Goal: Task Accomplishment & Management: Manage account settings

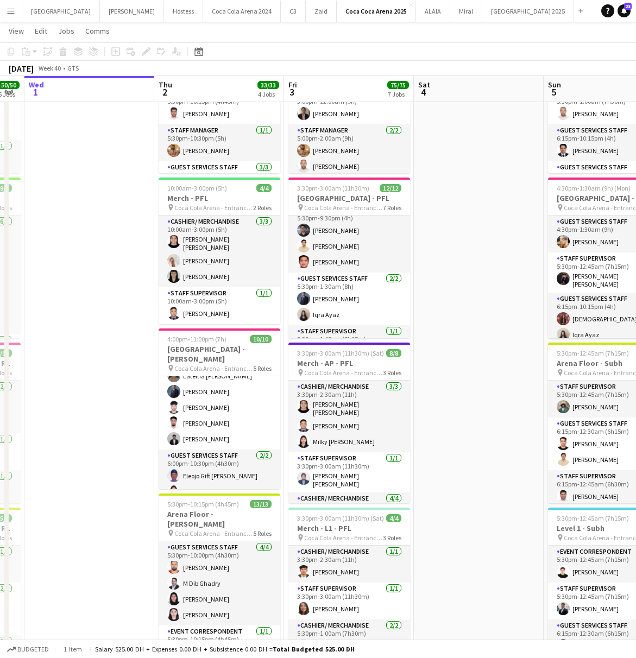
scroll to position [139, 0]
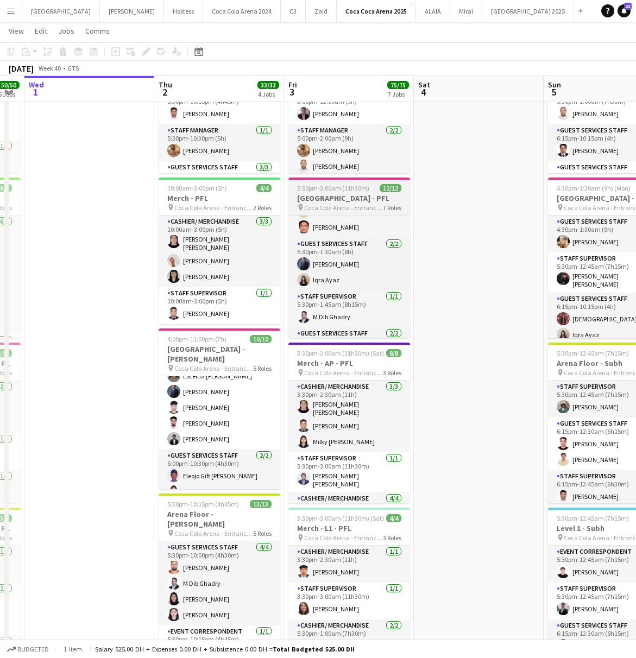
click at [319, 195] on h3 "[GEOGRAPHIC_DATA] - PFL" at bounding box center [349, 198] width 122 height 10
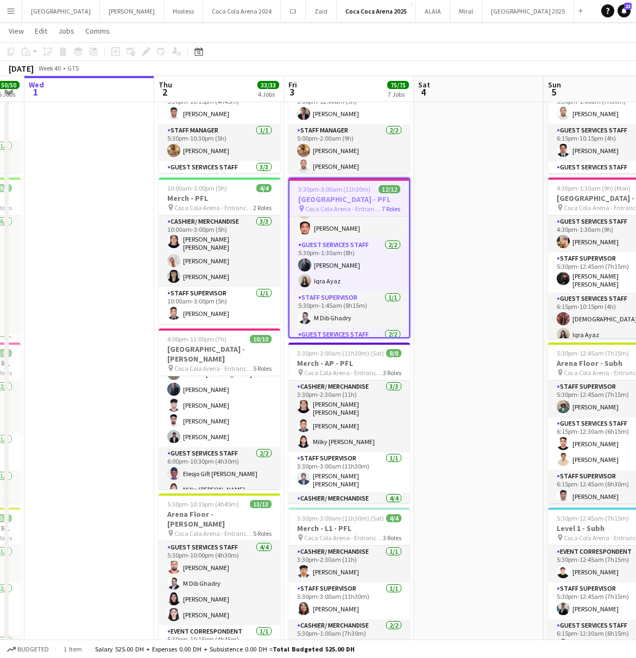
scroll to position [141, 0]
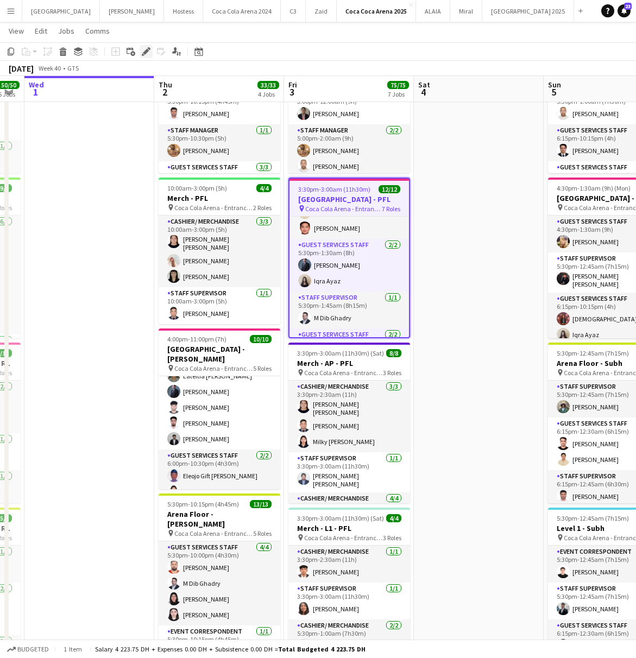
click at [141, 55] on div "Edit" at bounding box center [146, 51] width 13 height 13
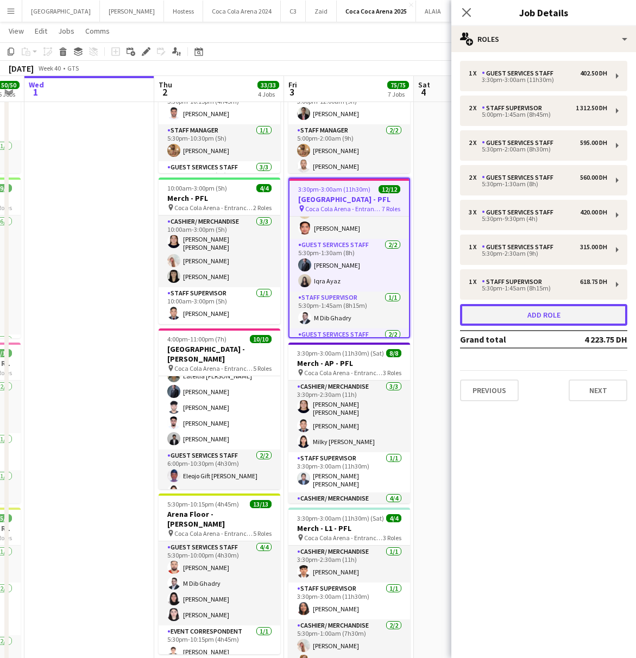
click at [498, 319] on button "Add role" at bounding box center [543, 315] width 167 height 22
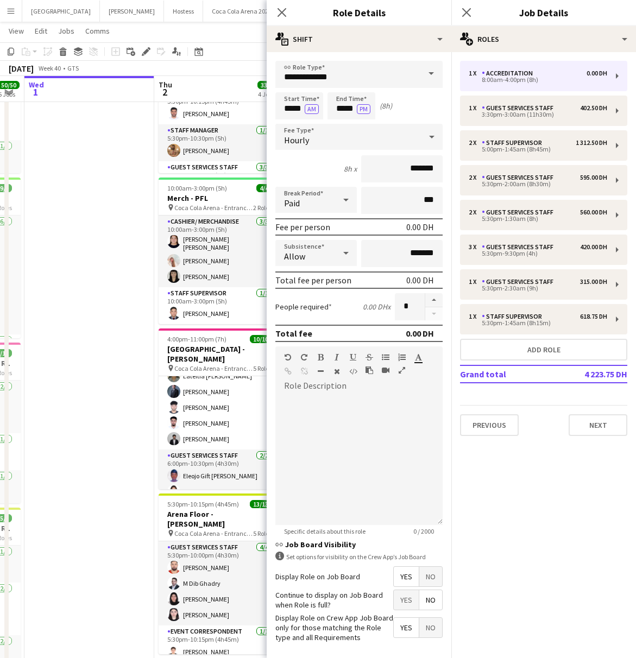
click at [432, 74] on span at bounding box center [431, 74] width 23 height 26
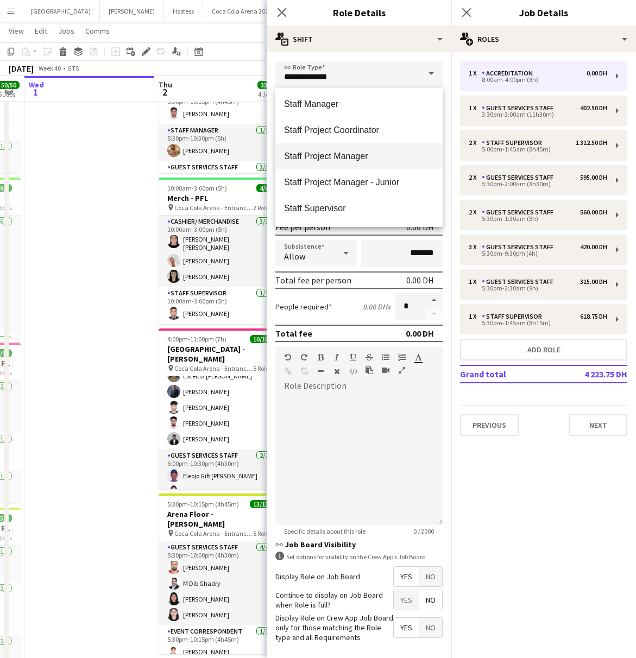
scroll to position [443, 0]
click at [333, 184] on span "Staff Supervisor" at bounding box center [359, 183] width 150 height 10
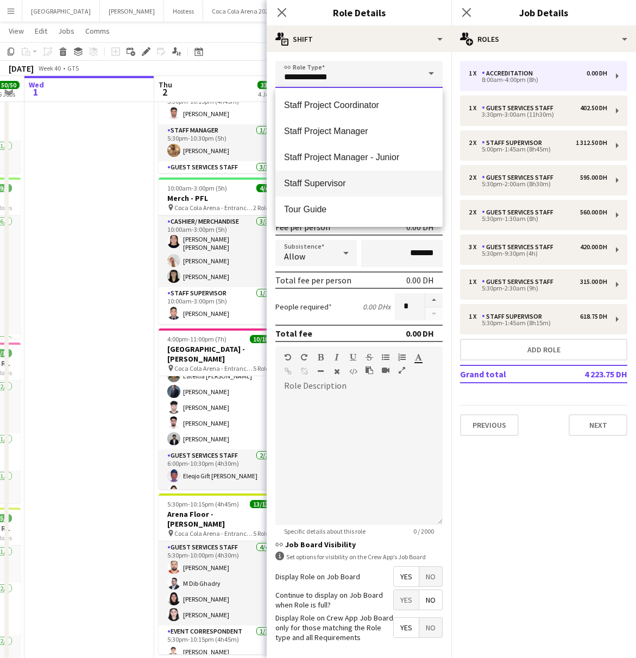
type input "**********"
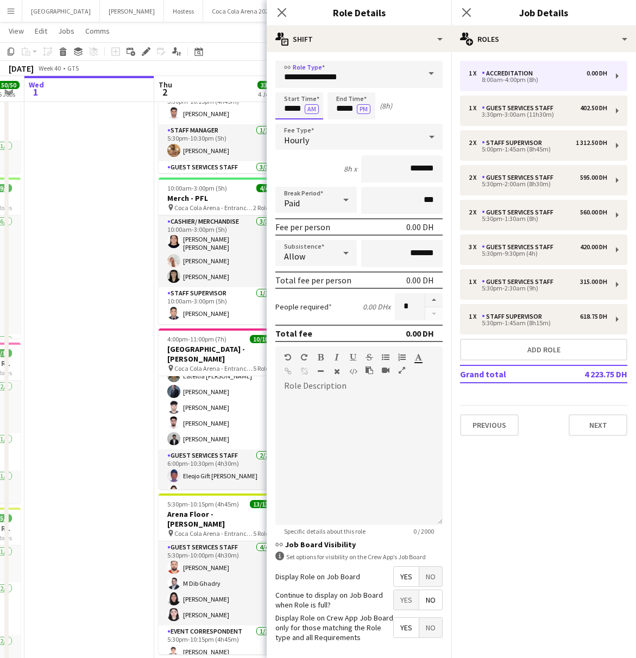
click at [285, 108] on input "*****" at bounding box center [299, 105] width 48 height 27
click at [291, 122] on div at bounding box center [288, 124] width 22 height 11
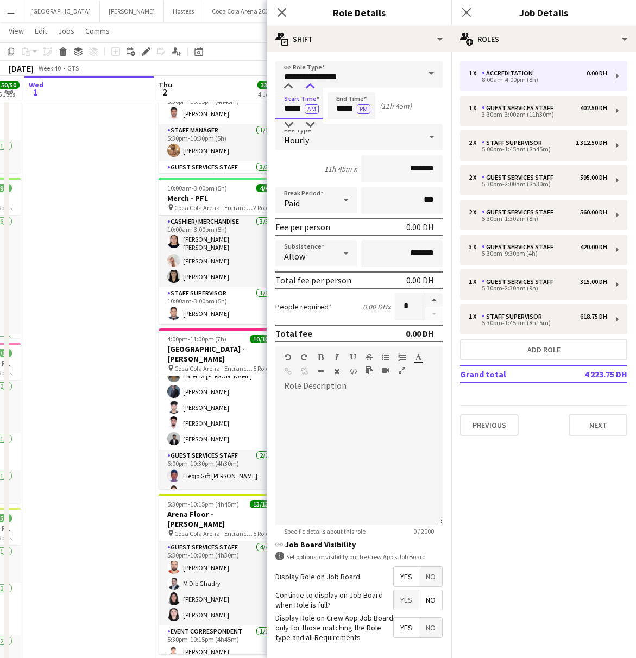
click at [308, 85] on div at bounding box center [310, 86] width 22 height 11
type input "*****"
click at [308, 85] on div at bounding box center [310, 86] width 22 height 11
click at [315, 113] on button "AM" at bounding box center [312, 109] width 14 height 10
click at [341, 105] on input "*****" at bounding box center [351, 105] width 48 height 27
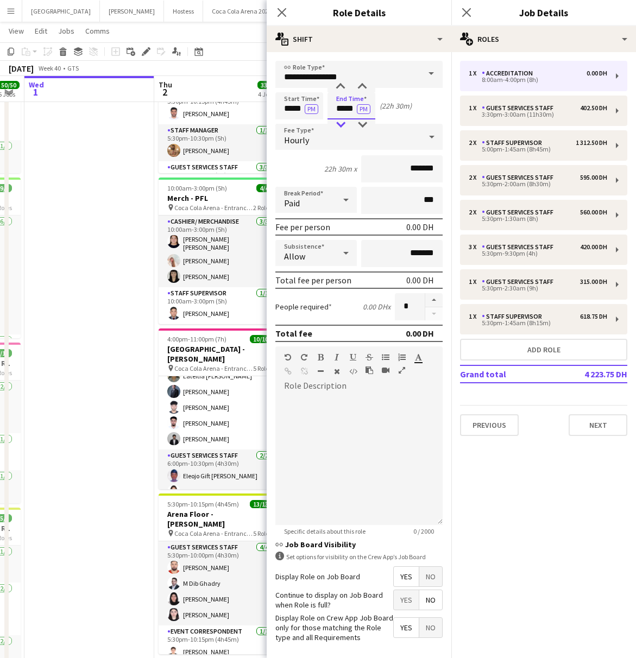
click at [343, 120] on div at bounding box center [341, 124] width 22 height 11
type input "*****"
click at [343, 120] on div at bounding box center [341, 124] width 22 height 11
click at [357, 108] on button "PM" at bounding box center [364, 109] width 14 height 10
drag, startPoint x: 411, startPoint y: 169, endPoint x: 357, endPoint y: 169, distance: 53.8
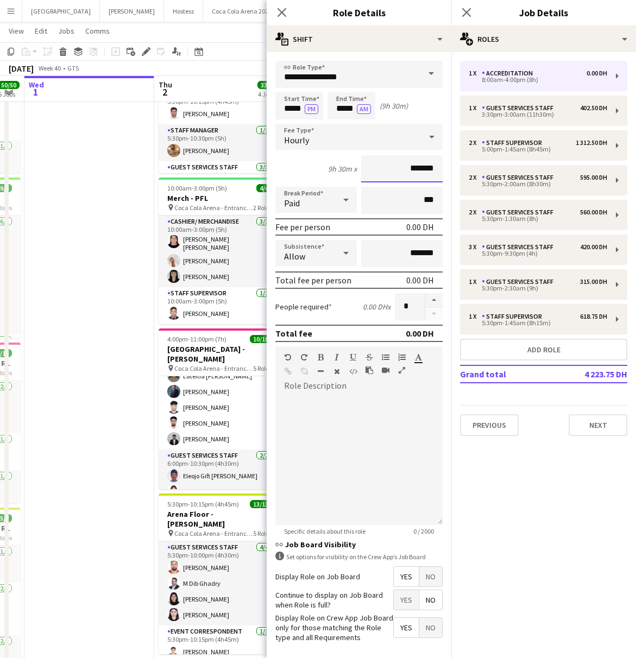
click at [358, 169] on div "9h 30m x *******" at bounding box center [358, 168] width 167 height 27
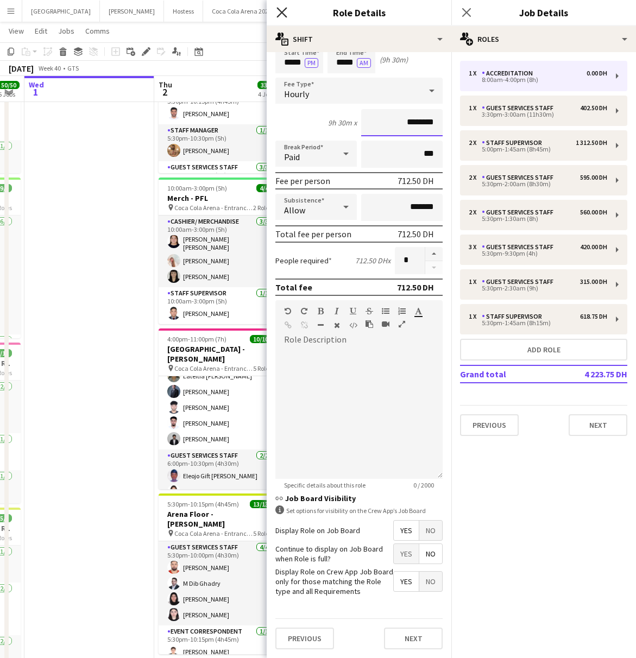
type input "********"
click at [280, 14] on icon at bounding box center [281, 12] width 10 height 10
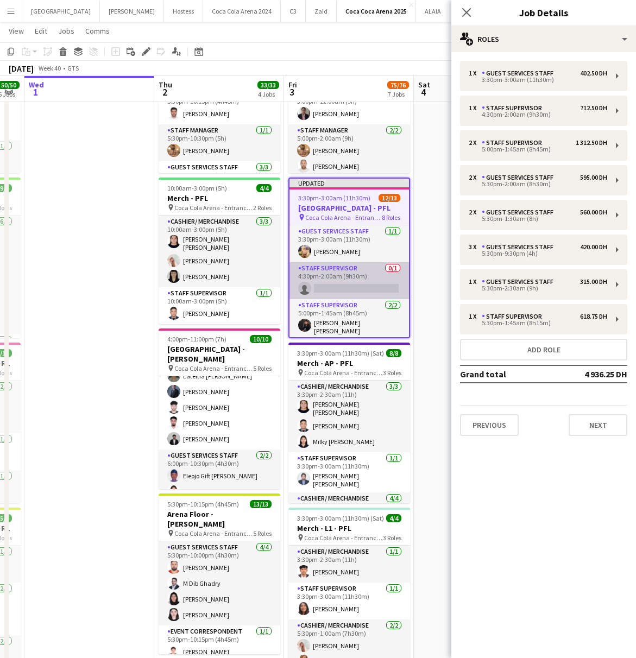
click at [359, 287] on app-card-role "Staff Supervisor 0/1 4:30pm-2:00am (9h30m) single-neutral-actions" at bounding box center [348, 280] width 119 height 37
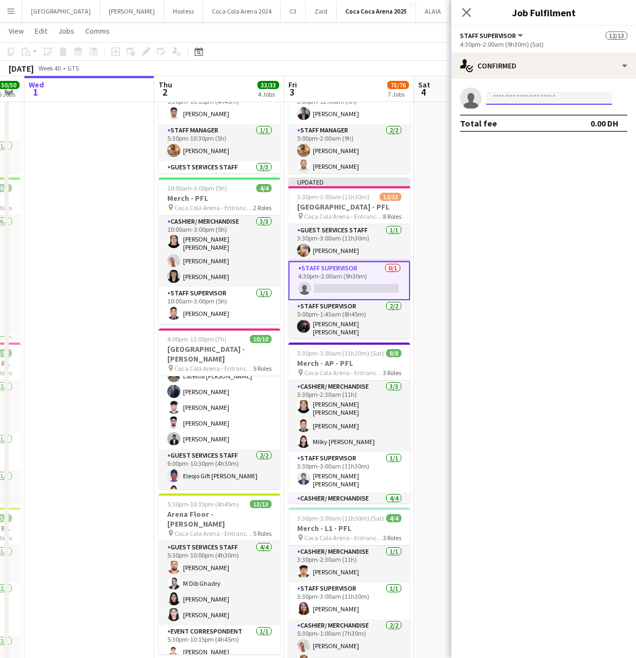
click at [508, 98] on input at bounding box center [549, 98] width 126 height 13
type input "********"
click at [513, 117] on span "[PERSON_NAME]" at bounding box center [526, 113] width 62 height 9
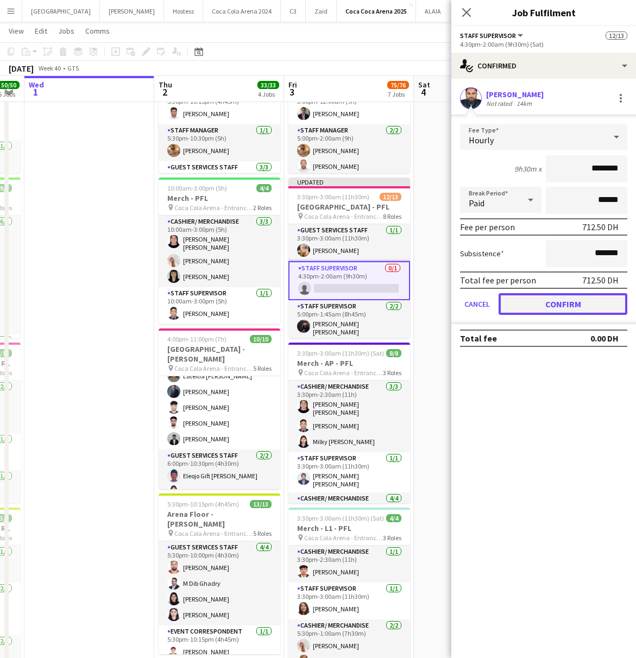
click at [559, 300] on button "Confirm" at bounding box center [562, 304] width 129 height 22
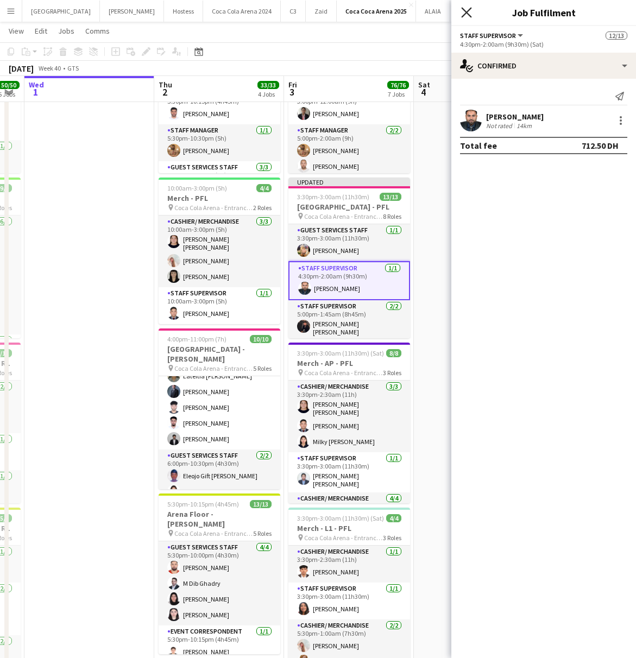
click at [466, 12] on icon at bounding box center [466, 12] width 10 height 10
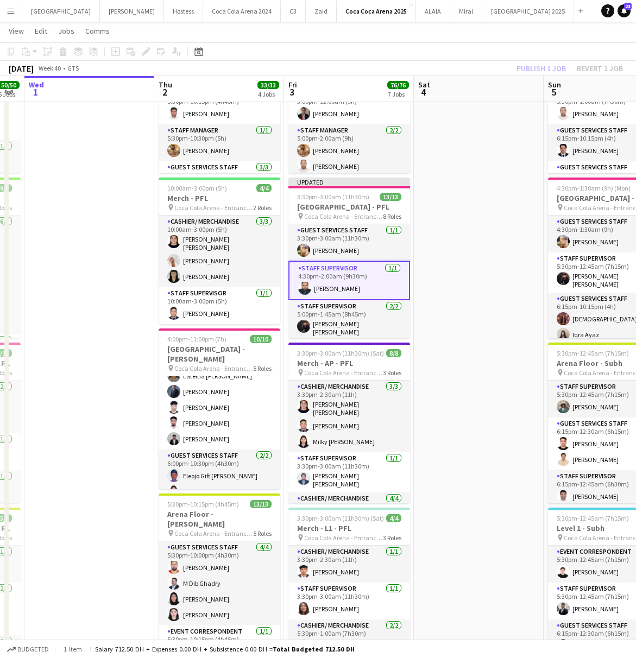
click at [531, 65] on div "Publish 1 job Revert 1 job" at bounding box center [569, 68] width 132 height 14
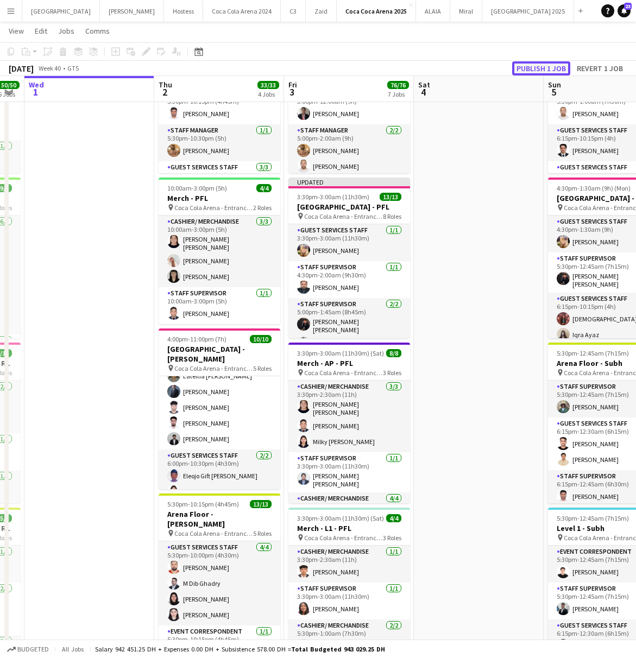
click at [531, 65] on button "Publish 1 job" at bounding box center [541, 68] width 58 height 14
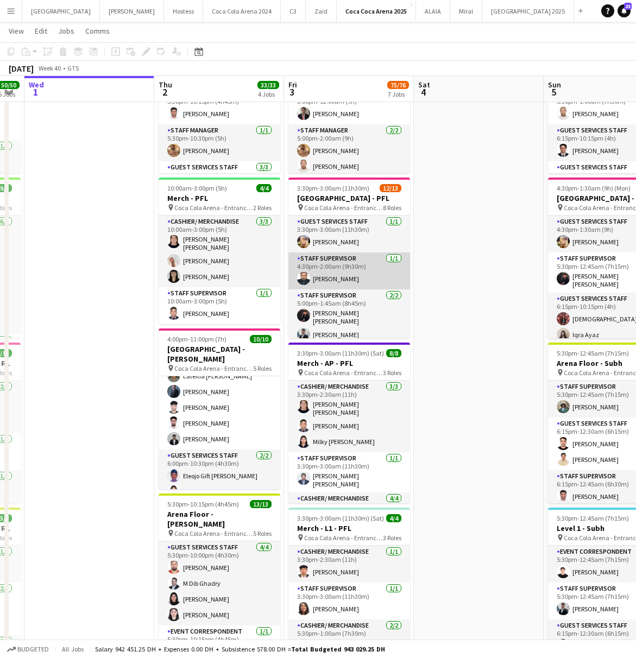
click at [323, 276] on app-card-role "Staff Supervisor [DATE] 4:30pm-2:00am (9h30m) [PERSON_NAME]" at bounding box center [349, 271] width 122 height 37
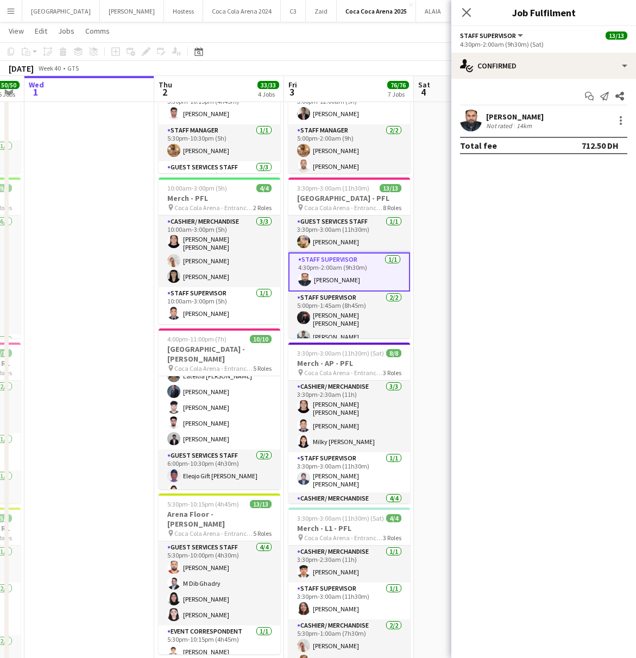
click at [469, 120] on app-user-avatar at bounding box center [471, 121] width 22 height 22
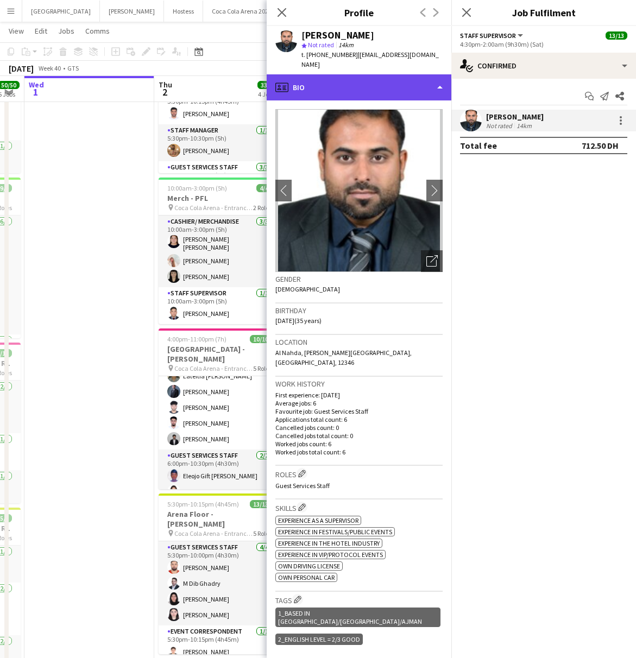
click at [343, 78] on div "profile Bio" at bounding box center [359, 87] width 185 height 26
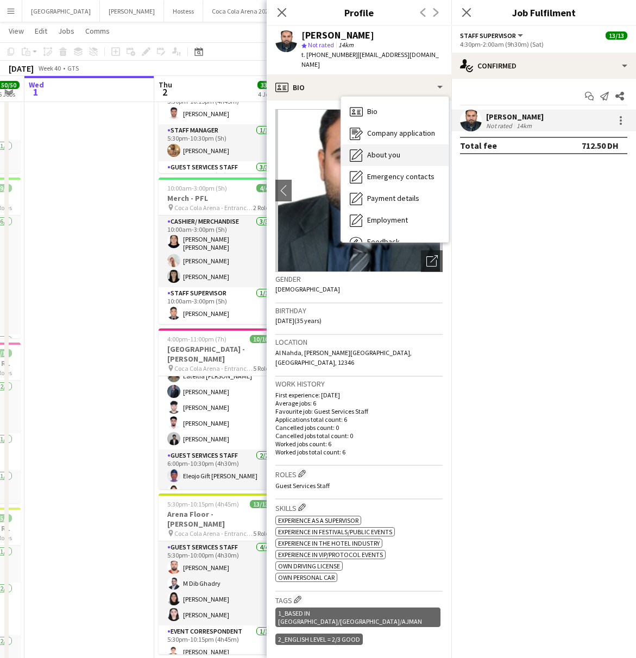
click at [387, 150] on span "About you" at bounding box center [383, 155] width 33 height 10
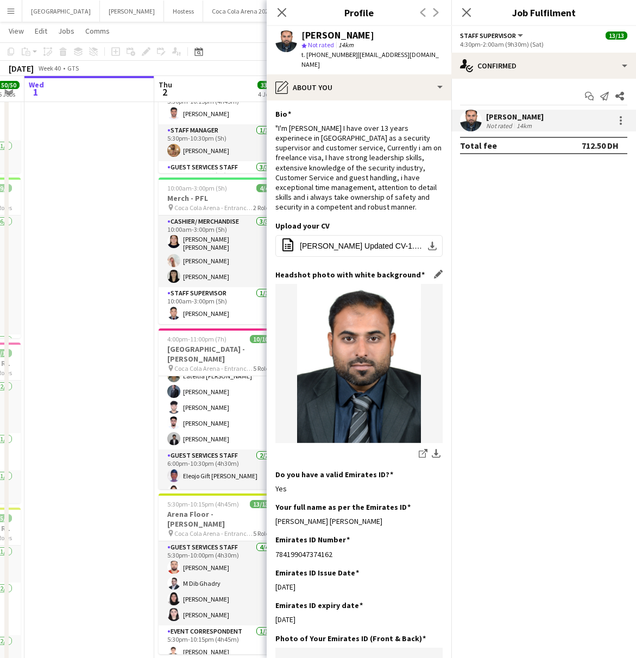
scroll to position [337, 0]
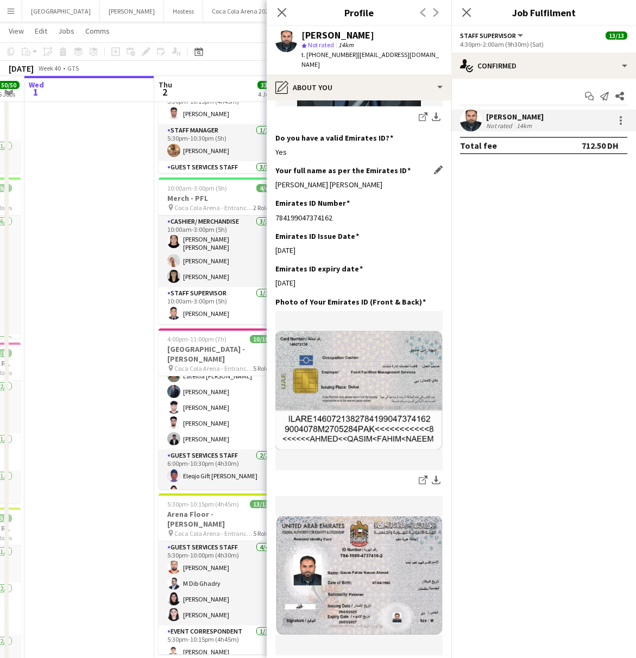
drag, startPoint x: 274, startPoint y: 177, endPoint x: 412, endPoint y: 178, distance: 138.5
click at [412, 178] on app-section-data-types "Bio Edit this field "I'm [PERSON_NAME] I have over 13 years experinece in [GEOG…" at bounding box center [359, 379] width 185 height 558
copy div "[PERSON_NAME] [PERSON_NAME]"
drag, startPoint x: 352, startPoint y: 53, endPoint x: 451, endPoint y: 53, distance: 98.8
click at [451, 53] on body "Menu Boards Boards Boards All jobs Status Workforce Workforce My Workforce Recr…" at bounding box center [318, 595] width 636 height 1417
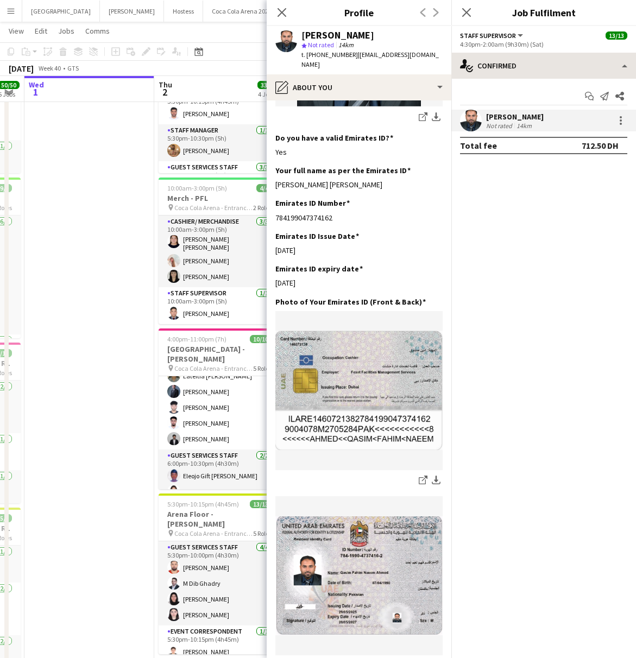
copy body "Confirmed single-neutral-actions-check-2 Confirmed single-neutral-actions-share…"
click at [360, 51] on span "| [EMAIL_ADDRESS][DOMAIN_NAME]" at bounding box center [369, 60] width 137 height 18
drag, startPoint x: 353, startPoint y: 58, endPoint x: 429, endPoint y: 56, distance: 76.0
click at [429, 56] on div "[PERSON_NAME] star Not rated 14km t. [PHONE_NUMBER] | [EMAIL_ADDRESS][DOMAIN_NA…" at bounding box center [359, 50] width 185 height 48
copy span "[EMAIL_ADDRESS][DOMAIN_NAME]"
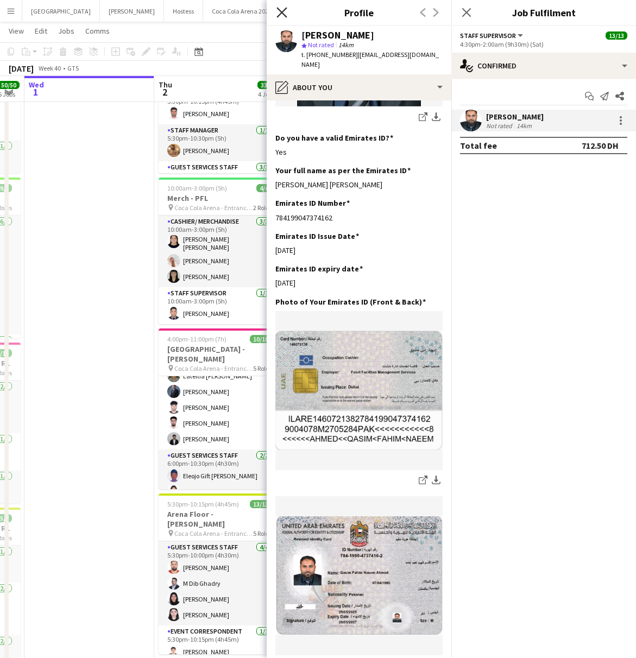
click at [281, 16] on icon "Close pop-in" at bounding box center [281, 12] width 10 height 10
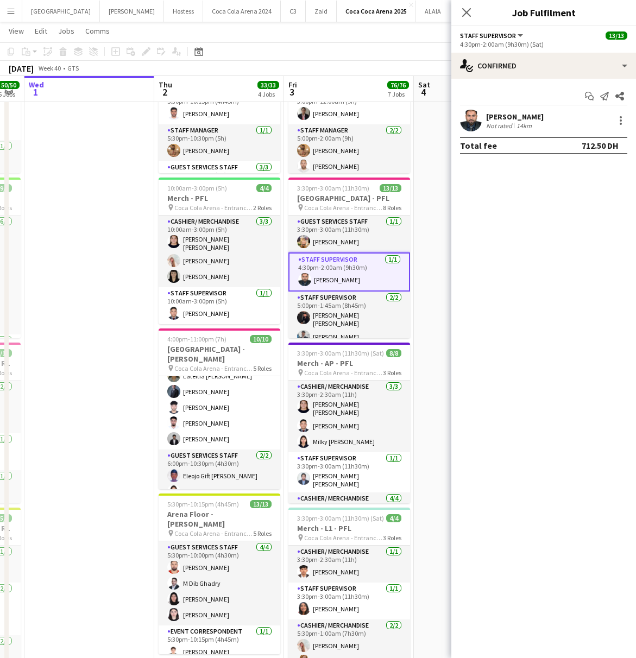
click at [475, 10] on div "Close pop-in" at bounding box center [466, 12] width 30 height 25
click at [470, 7] on app-icon "Close pop-in" at bounding box center [467, 13] width 16 height 16
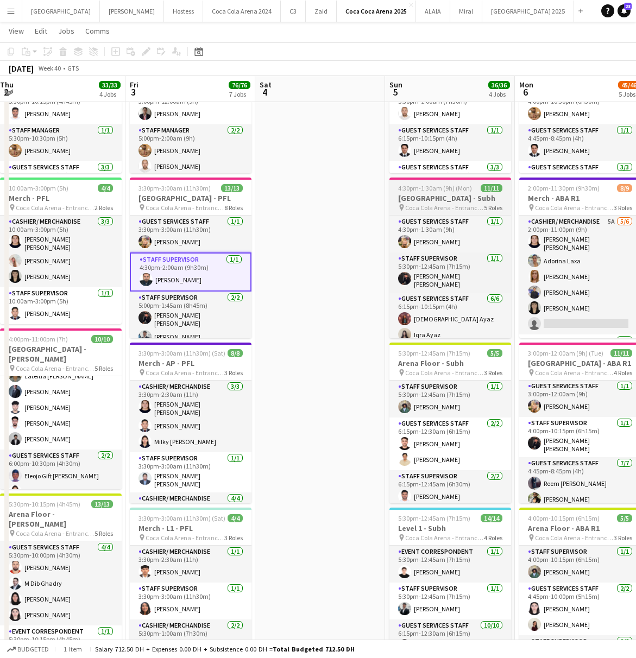
click at [456, 200] on h3 "[GEOGRAPHIC_DATA] - Subh" at bounding box center [450, 198] width 122 height 10
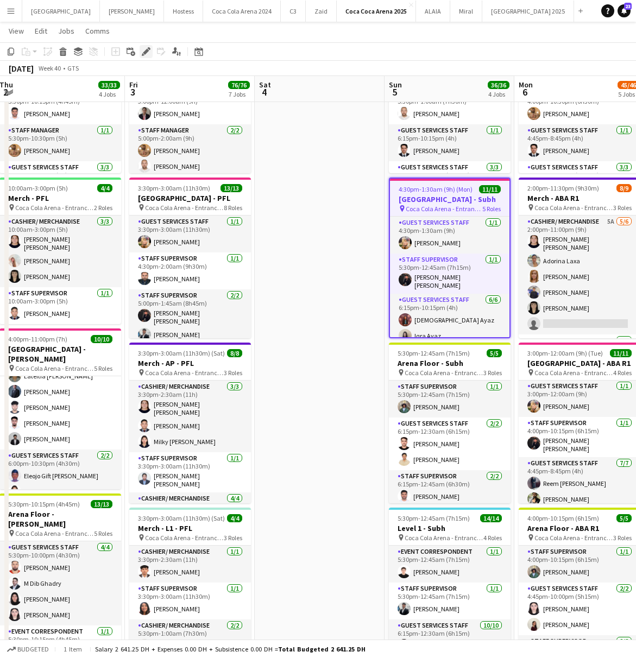
click at [141, 52] on div "Edit" at bounding box center [146, 51] width 13 height 13
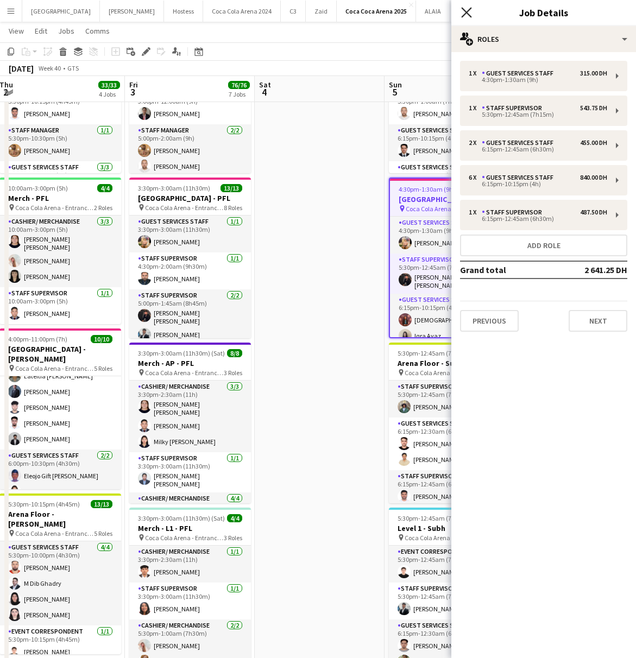
click at [465, 12] on icon at bounding box center [466, 12] width 10 height 10
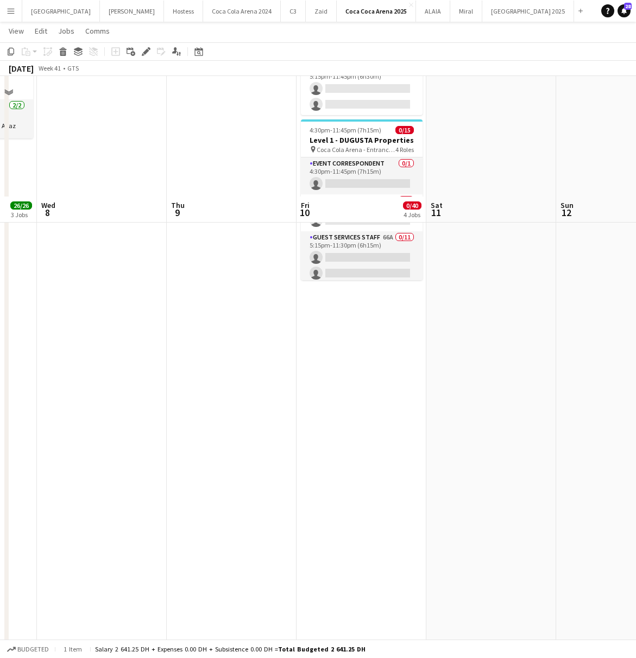
scroll to position [390, 0]
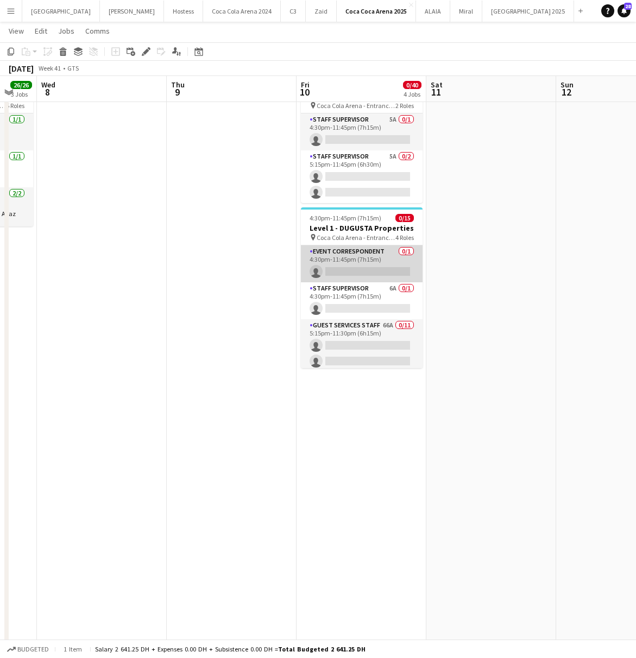
click at [344, 279] on app-card-role "Event Correspondent 0/1 4:30pm-11:45pm (7h15m) single-neutral-actions" at bounding box center [362, 263] width 122 height 37
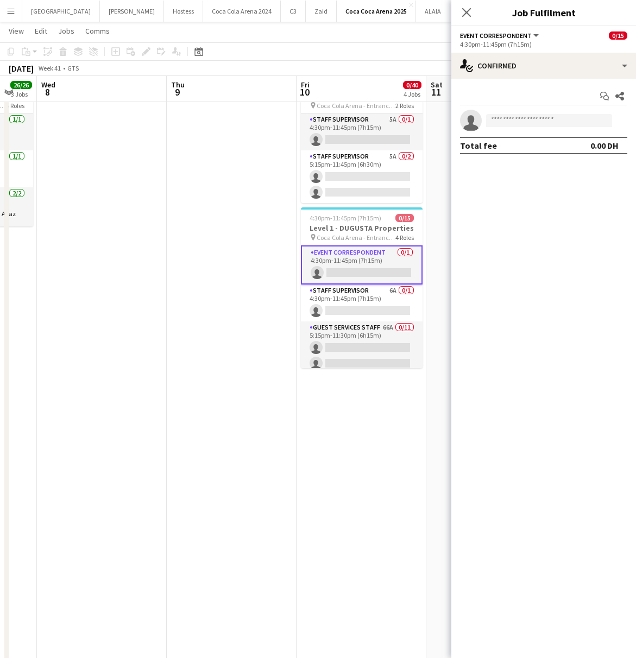
click at [543, 84] on div "Start chat Share single-neutral-actions Total fee 0.00 DH" at bounding box center [543, 121] width 185 height 84
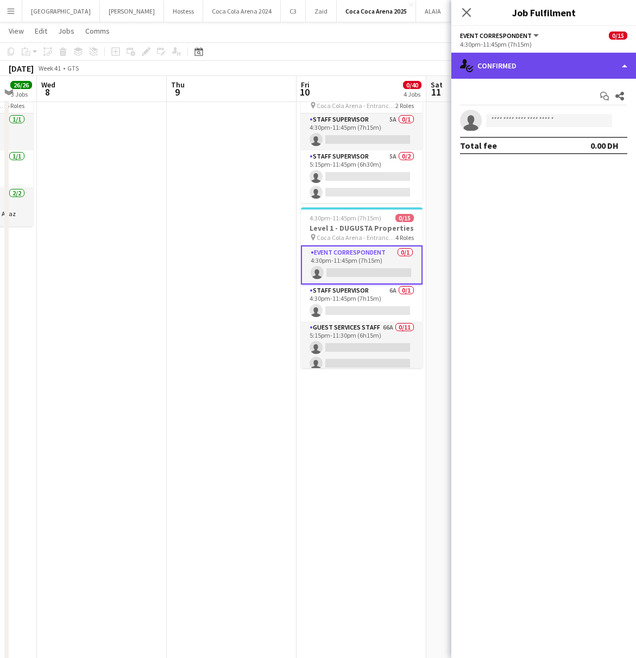
click at [543, 73] on div "single-neutral-actions-check-2 Confirmed" at bounding box center [543, 66] width 185 height 26
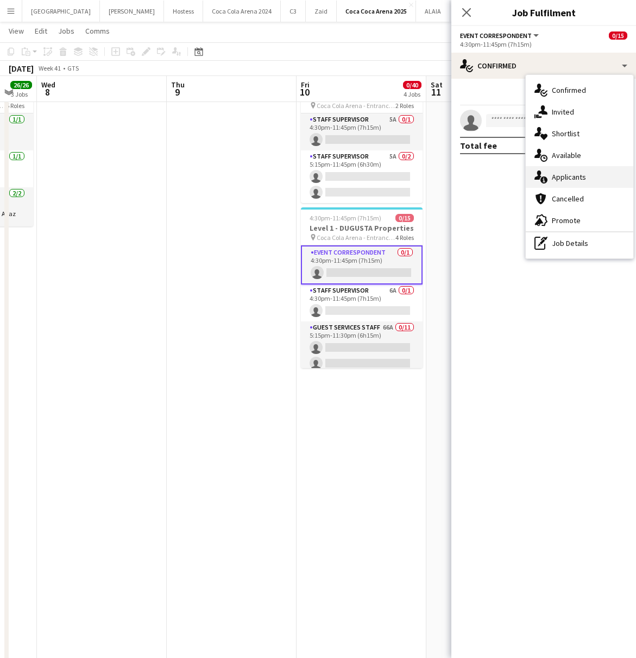
click at [569, 178] on span "Applicants" at bounding box center [569, 177] width 34 height 10
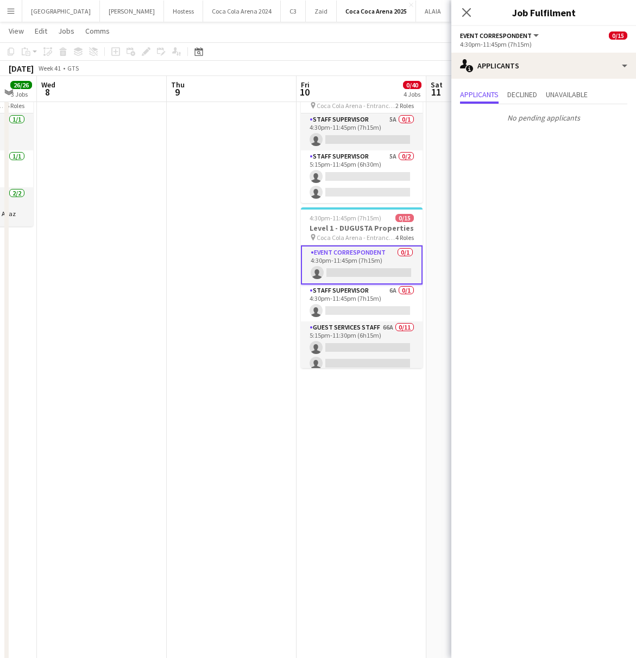
click at [367, 269] on app-card-role "Event Correspondent 0/1 4:30pm-11:45pm (7h15m) single-neutral-actions" at bounding box center [362, 264] width 122 height 39
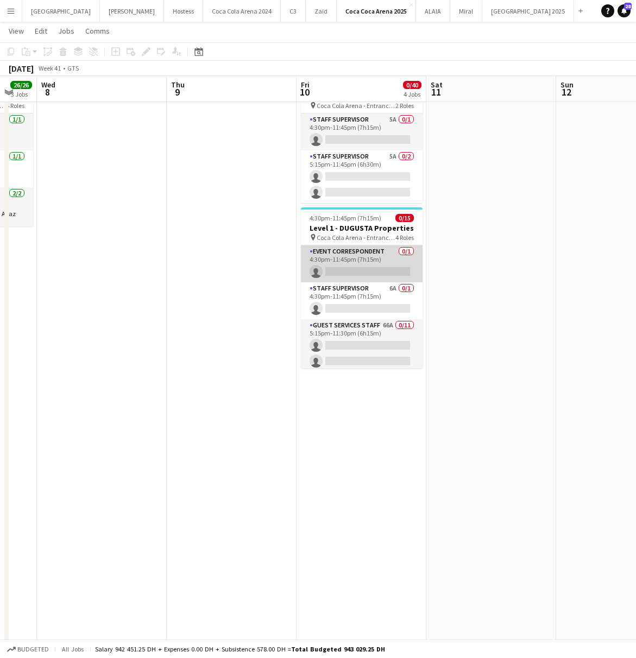
click at [367, 269] on app-card-role "Event Correspondent 0/1 4:30pm-11:45pm (7h15m) single-neutral-actions" at bounding box center [362, 263] width 122 height 37
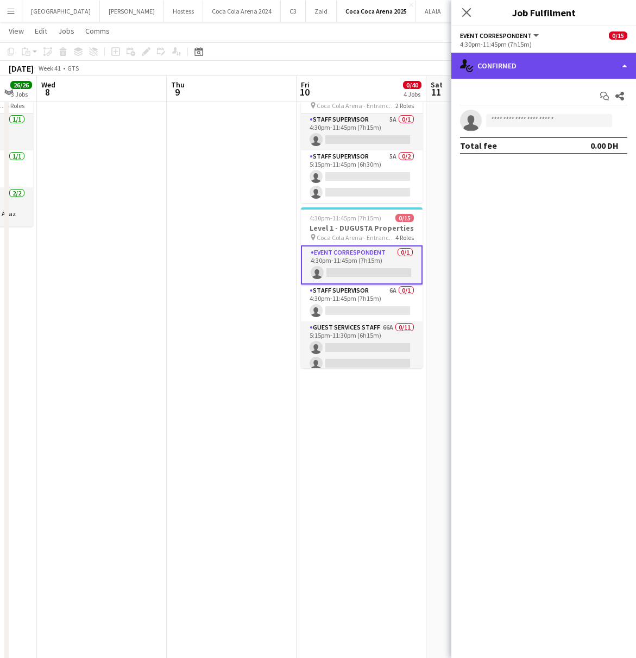
click at [554, 66] on div "single-neutral-actions-check-2 Confirmed" at bounding box center [543, 66] width 185 height 26
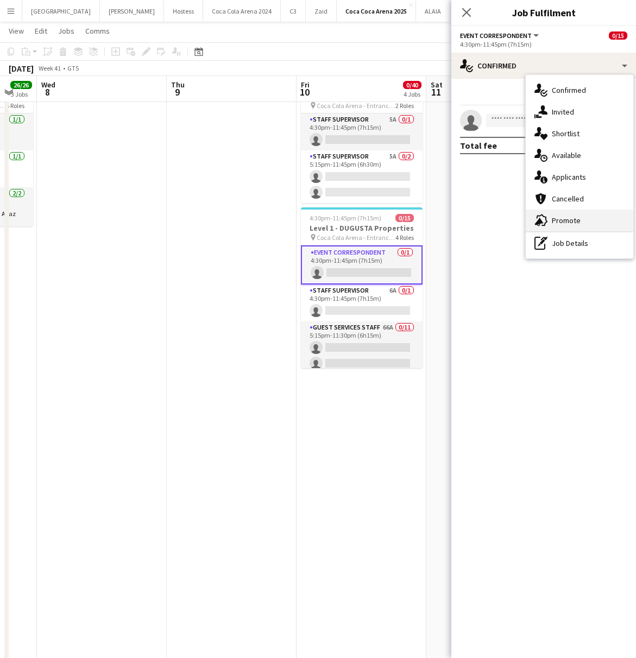
click at [580, 216] on div "advertising-megaphone Promote" at bounding box center [580, 221] width 108 height 22
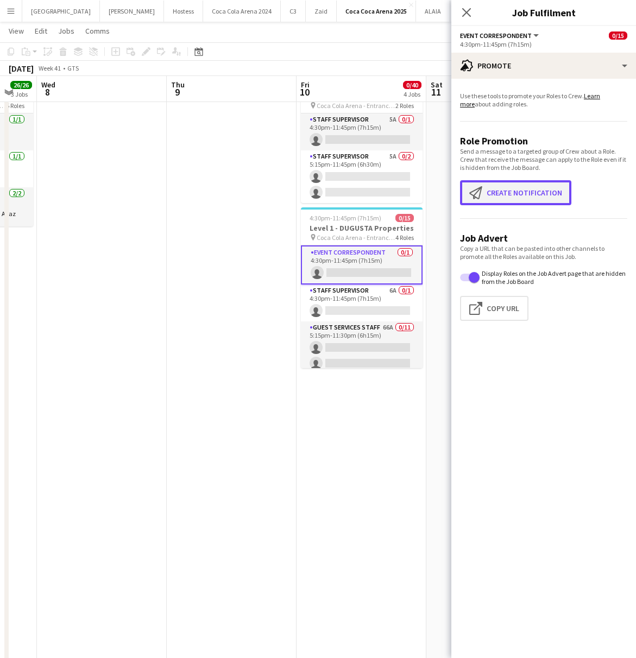
click at [520, 192] on button "Create notification Create notification" at bounding box center [515, 192] width 111 height 25
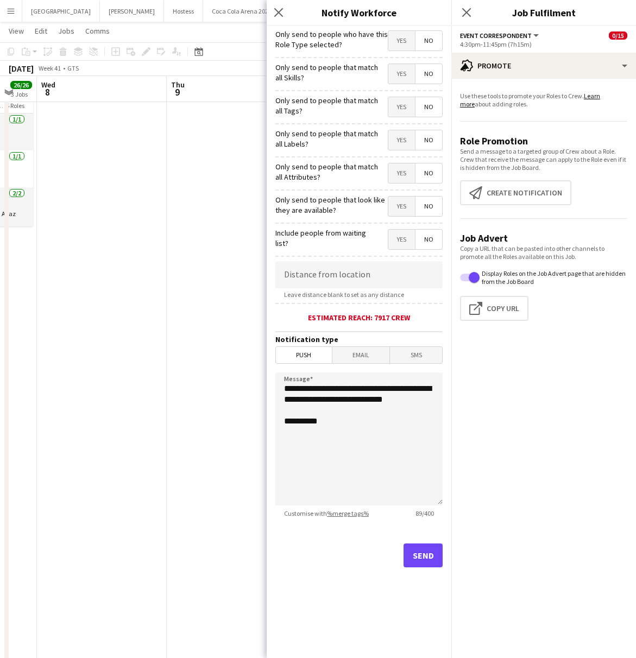
click at [393, 45] on span "Yes" at bounding box center [401, 41] width 27 height 20
click at [403, 68] on span "Yes" at bounding box center [401, 74] width 27 height 20
click at [402, 107] on span "Yes" at bounding box center [401, 107] width 27 height 20
click at [404, 150] on div "Yes No" at bounding box center [415, 141] width 55 height 22
click at [401, 144] on span "Yes" at bounding box center [401, 140] width 27 height 20
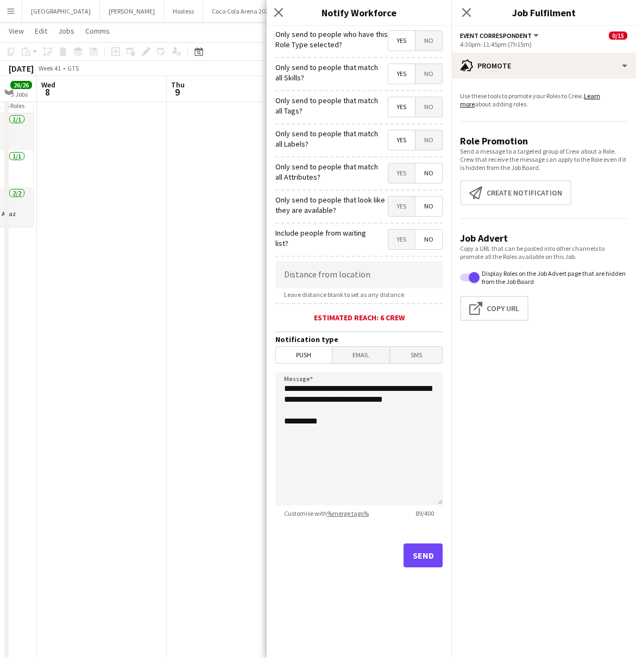
click at [405, 190] on hr at bounding box center [358, 190] width 167 height 1
click at [403, 179] on span "Yes" at bounding box center [401, 173] width 27 height 20
click at [403, 212] on span "Yes" at bounding box center [401, 207] width 27 height 20
click at [417, 558] on button "Send" at bounding box center [422, 556] width 39 height 24
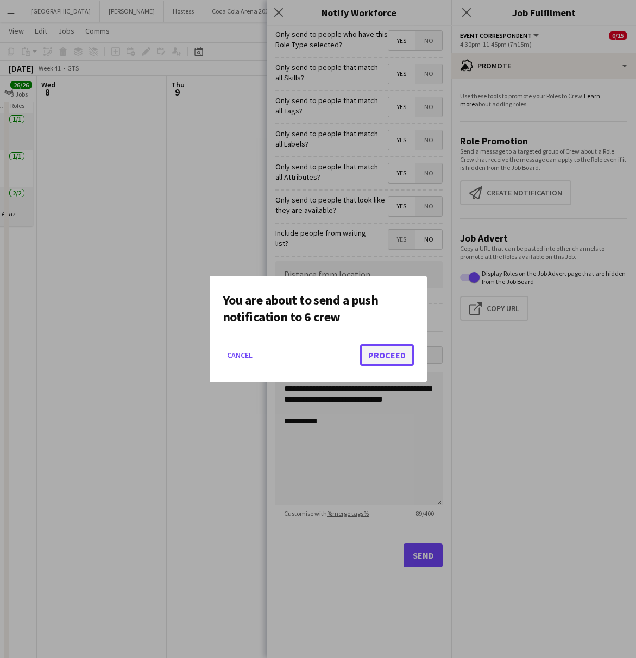
click at [378, 358] on button "Proceed" at bounding box center [387, 355] width 54 height 22
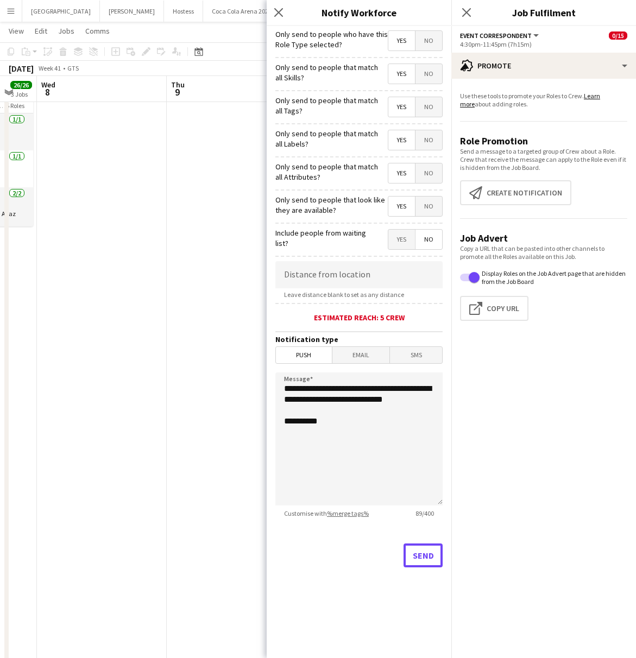
scroll to position [390, 0]
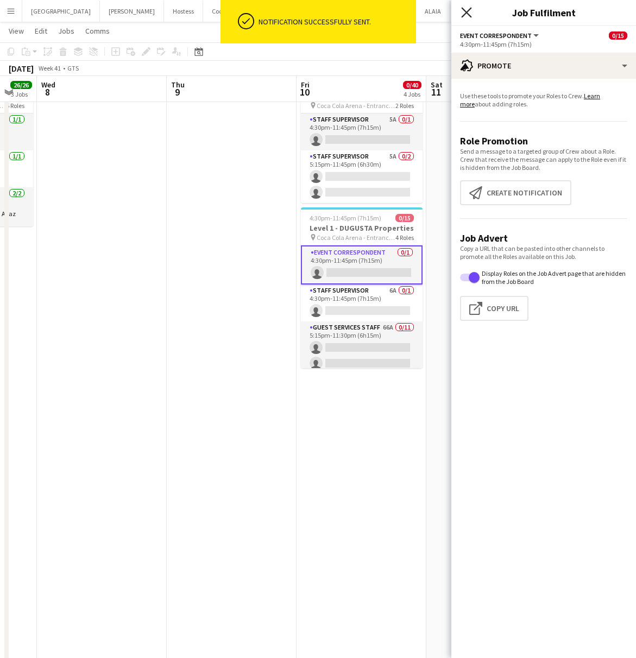
click at [465, 10] on icon at bounding box center [466, 12] width 10 height 10
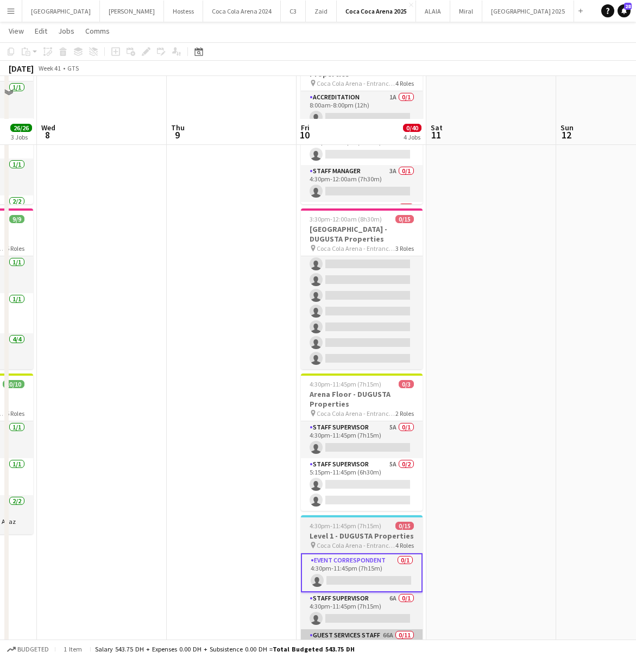
scroll to position [0, 0]
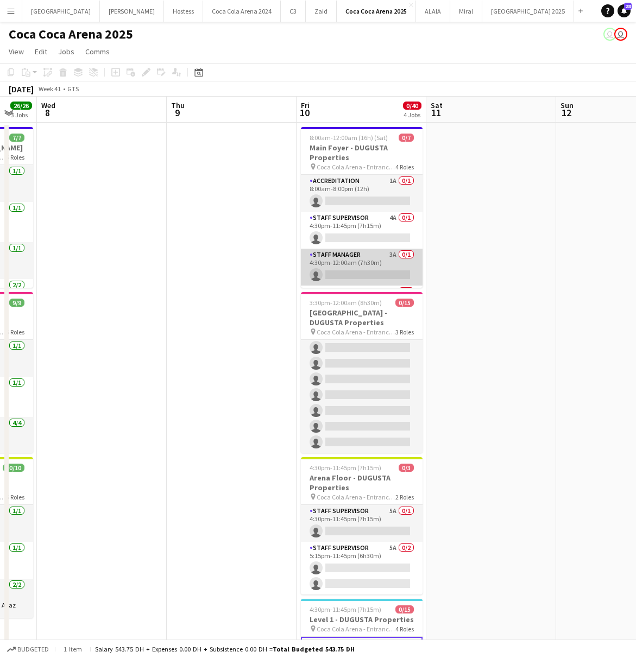
click at [361, 267] on app-card-role "Staff Manager 3A 0/1 4:30pm-12:00am (7h30m) single-neutral-actions" at bounding box center [362, 267] width 122 height 37
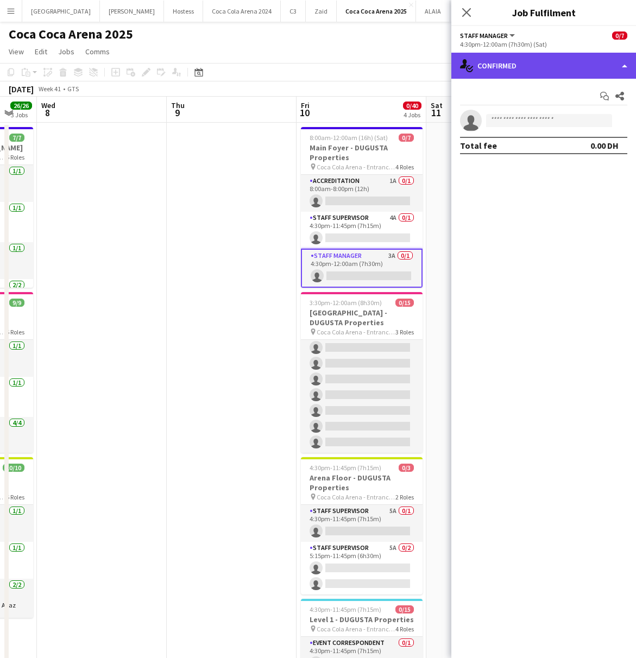
click at [550, 64] on div "single-neutral-actions-check-2 Confirmed" at bounding box center [543, 66] width 185 height 26
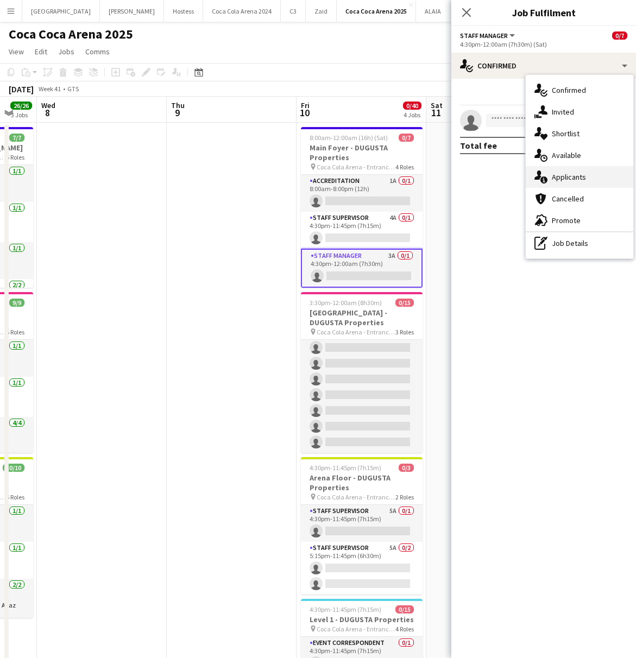
click at [585, 175] on div "single-neutral-actions-information Applicants" at bounding box center [580, 177] width 108 height 22
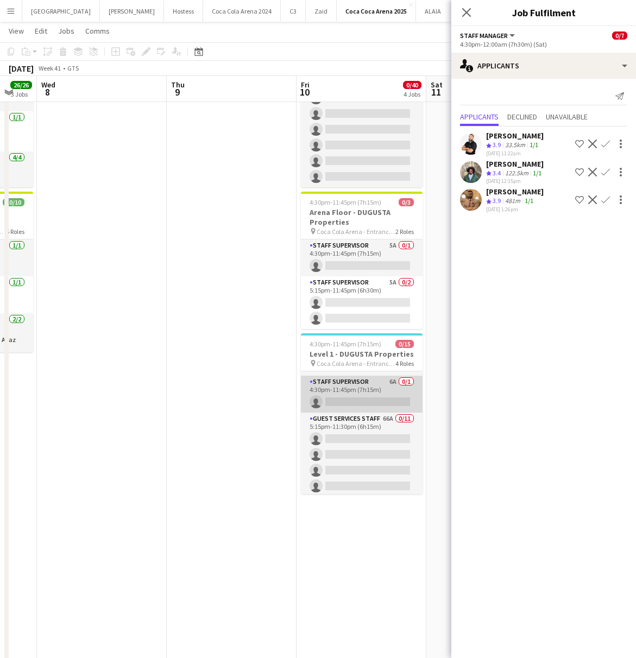
scroll to position [34, 0]
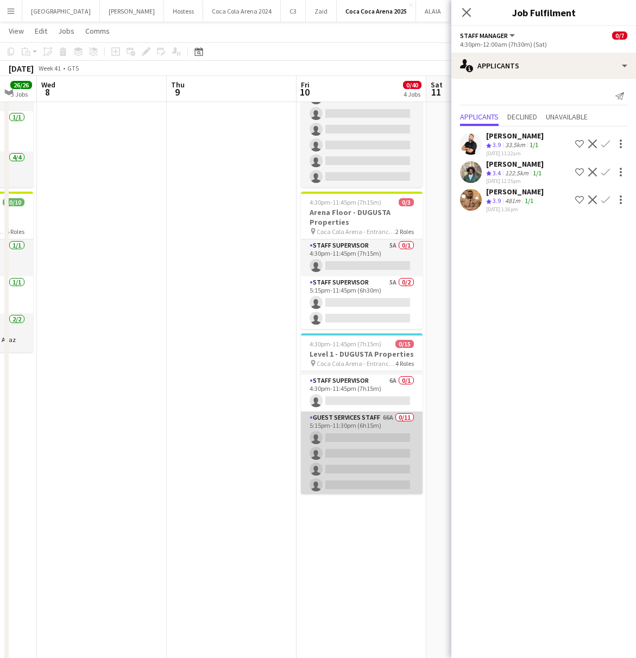
click at [387, 444] on app-card-role "Guest Services Staff 66A 0/11 5:15pm-11:30pm (6h15m) single-neutral-actions sin…" at bounding box center [362, 509] width 122 height 194
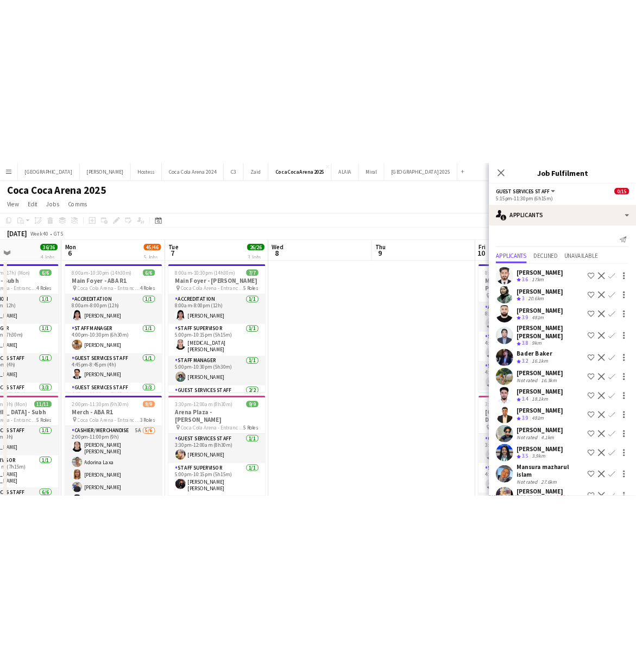
scroll to position [0, 312]
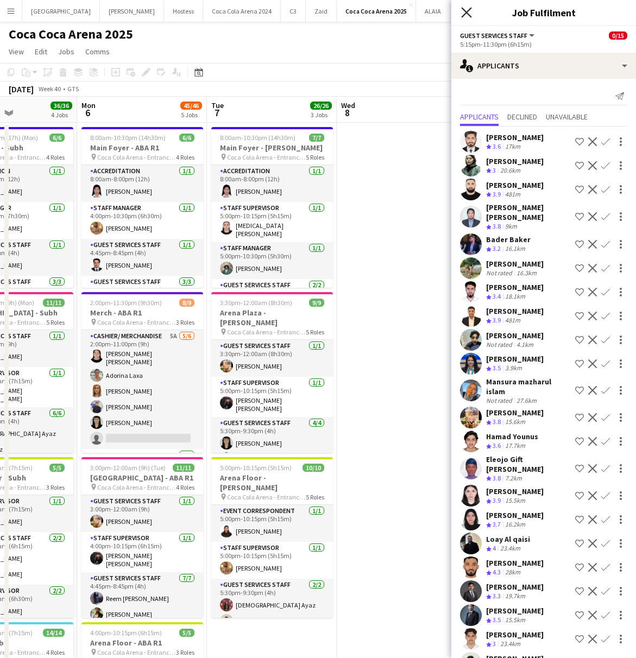
click at [466, 15] on icon "Close pop-in" at bounding box center [466, 12] width 10 height 10
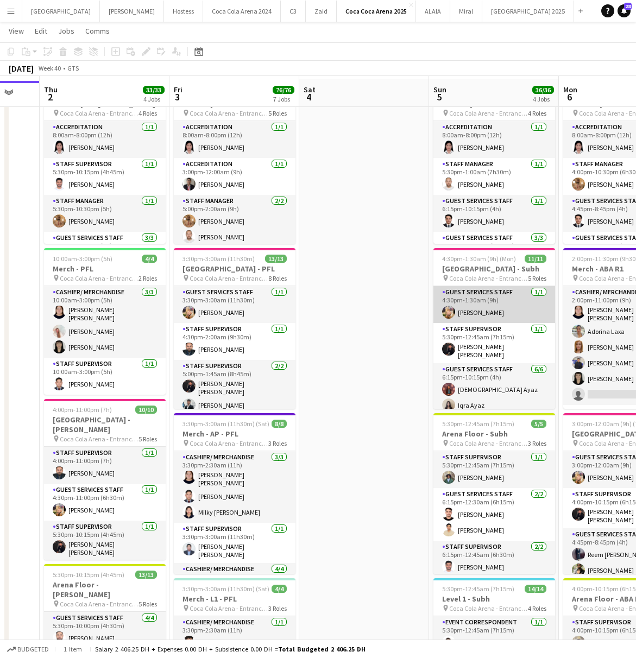
scroll to position [35, 0]
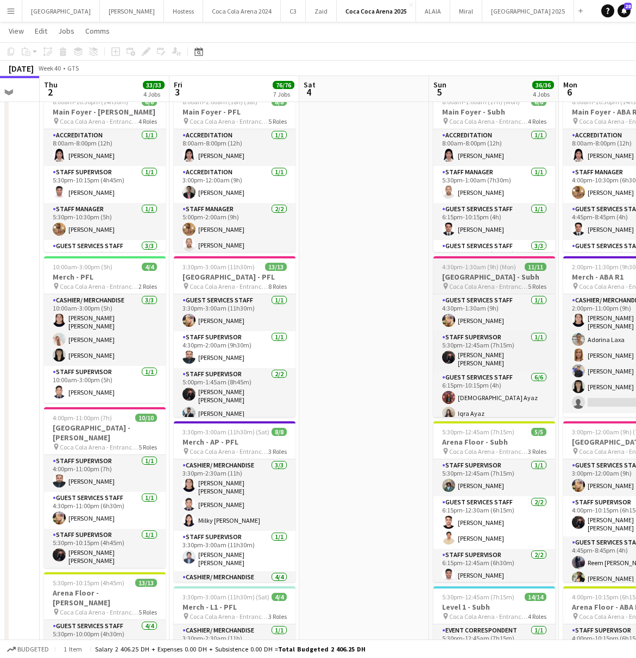
click at [485, 275] on h3 "[GEOGRAPHIC_DATA] - Subh" at bounding box center [494, 277] width 122 height 10
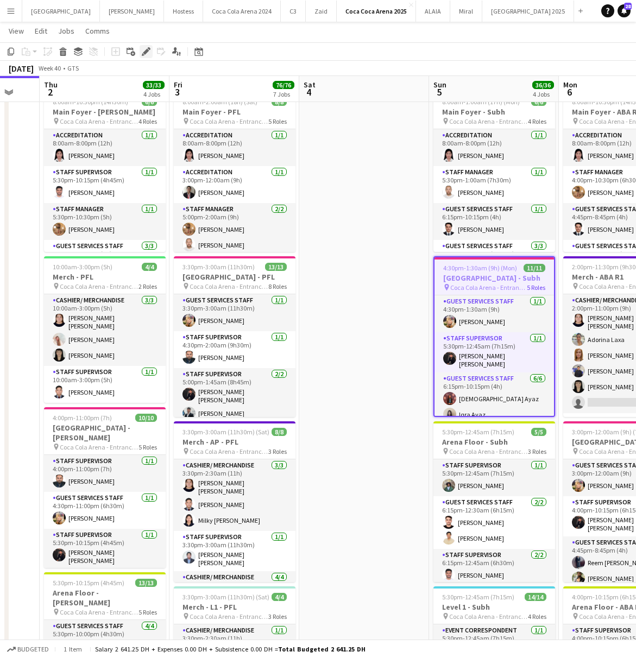
click at [144, 56] on div "Edit" at bounding box center [146, 51] width 13 height 13
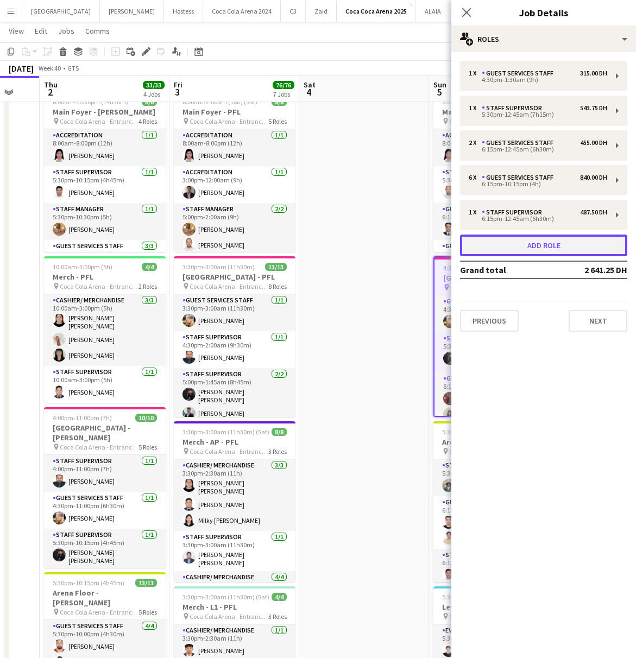
click at [512, 248] on button "Add role" at bounding box center [543, 246] width 167 height 22
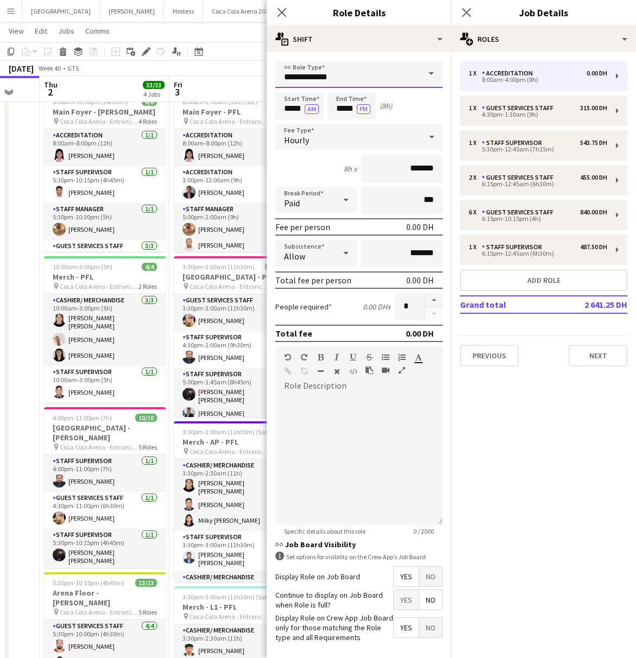
click at [357, 78] on input "**********" at bounding box center [358, 74] width 167 height 27
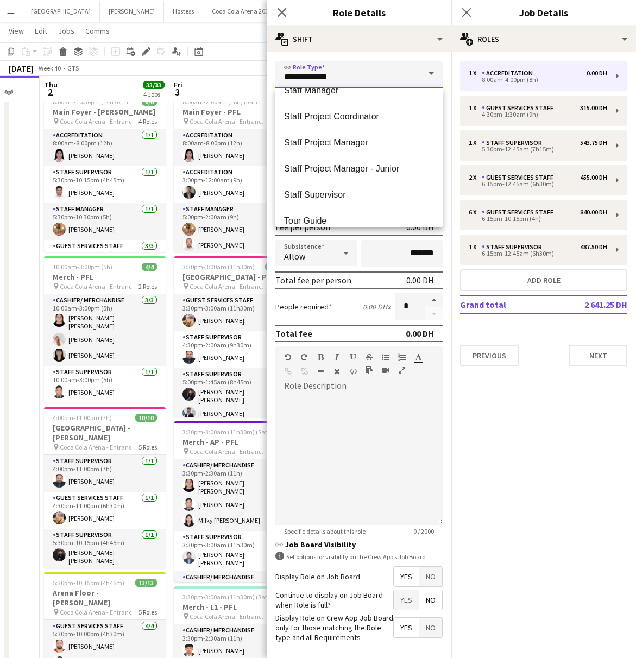
scroll to position [443, 0]
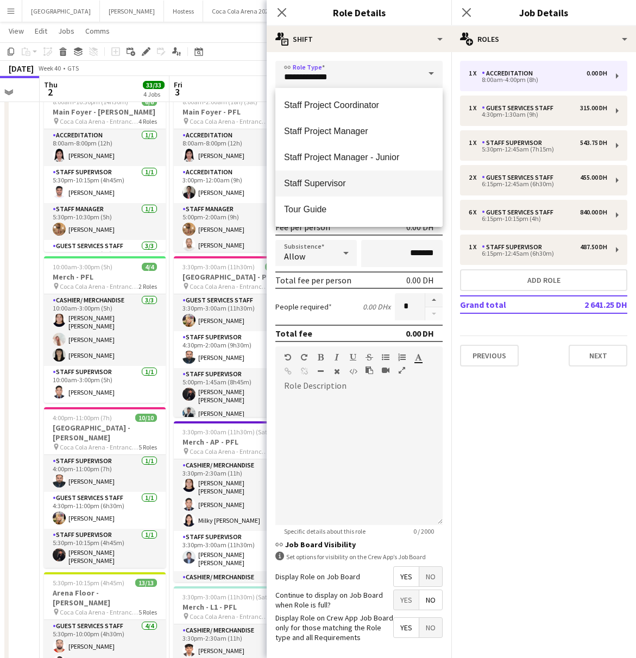
click at [345, 180] on span "Staff Supervisor" at bounding box center [359, 183] width 150 height 10
type input "**********"
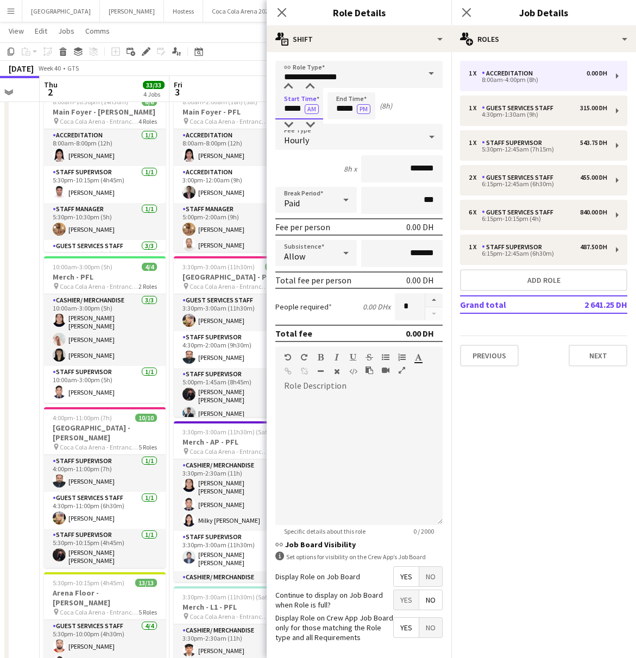
click at [289, 109] on input "*****" at bounding box center [299, 105] width 48 height 27
click at [289, 127] on div at bounding box center [288, 124] width 22 height 11
click at [310, 108] on button "AM" at bounding box center [312, 109] width 14 height 10
click at [292, 112] on input "*****" at bounding box center [299, 105] width 48 height 27
click at [292, 123] on div at bounding box center [288, 124] width 22 height 11
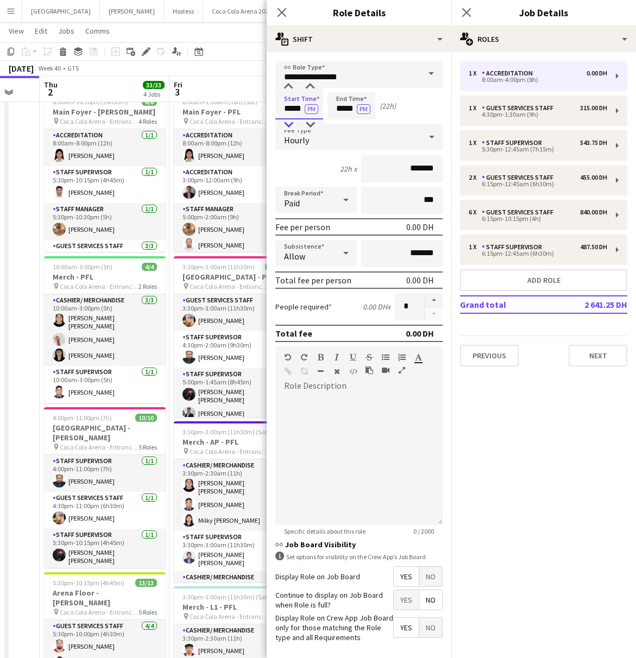
click at [292, 123] on div at bounding box center [288, 124] width 22 height 11
type input "*****"
click at [292, 123] on div at bounding box center [288, 124] width 22 height 11
click at [340, 111] on input "*****" at bounding box center [351, 105] width 48 height 27
click at [339, 121] on div at bounding box center [341, 124] width 22 height 11
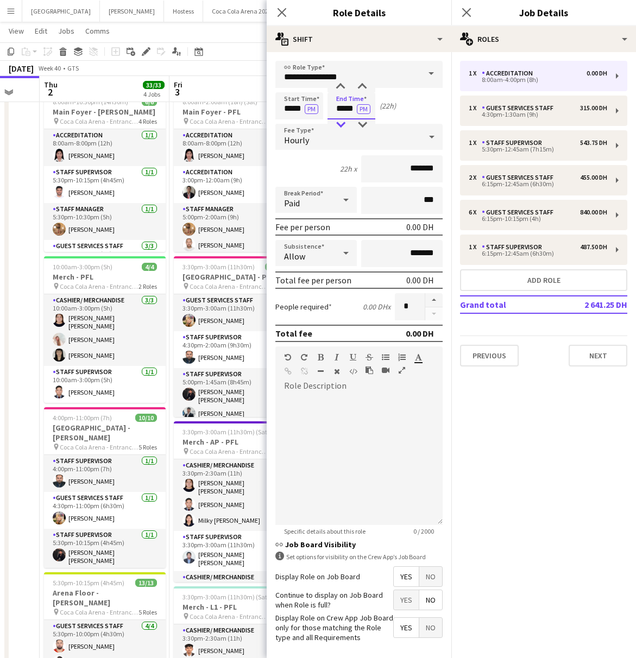
click at [339, 121] on div at bounding box center [341, 124] width 22 height 11
click at [359, 84] on div at bounding box center [362, 86] width 22 height 11
type input "*****"
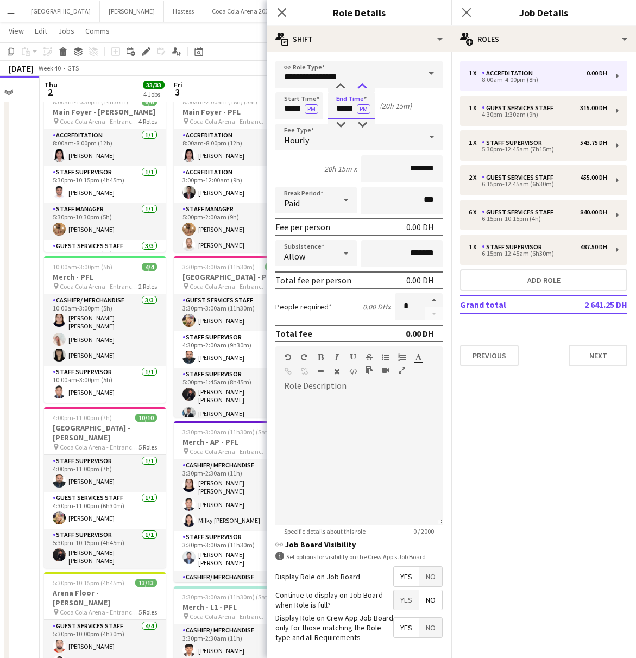
click at [359, 84] on div at bounding box center [362, 86] width 22 height 11
click at [362, 108] on button "PM" at bounding box center [364, 109] width 14 height 10
drag, startPoint x: 408, startPoint y: 169, endPoint x: 383, endPoint y: 169, distance: 25.5
click at [384, 169] on input "*******" at bounding box center [401, 168] width 81 height 27
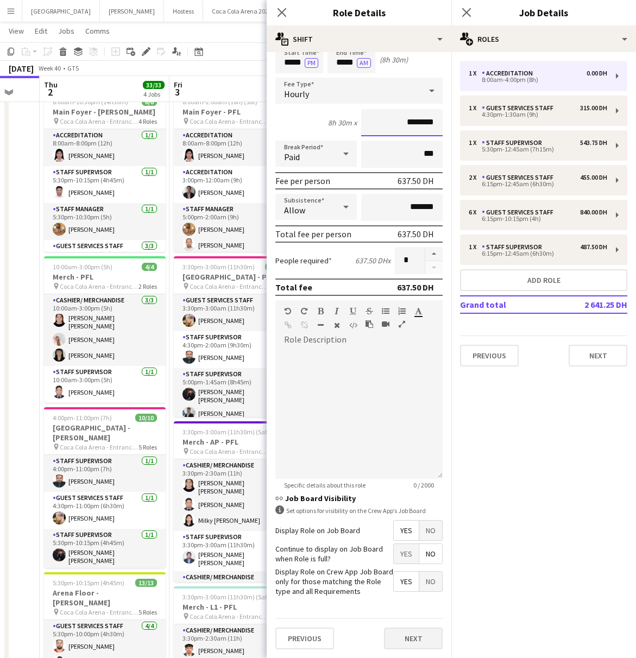
type input "********"
click at [407, 634] on button "Next" at bounding box center [413, 639] width 59 height 22
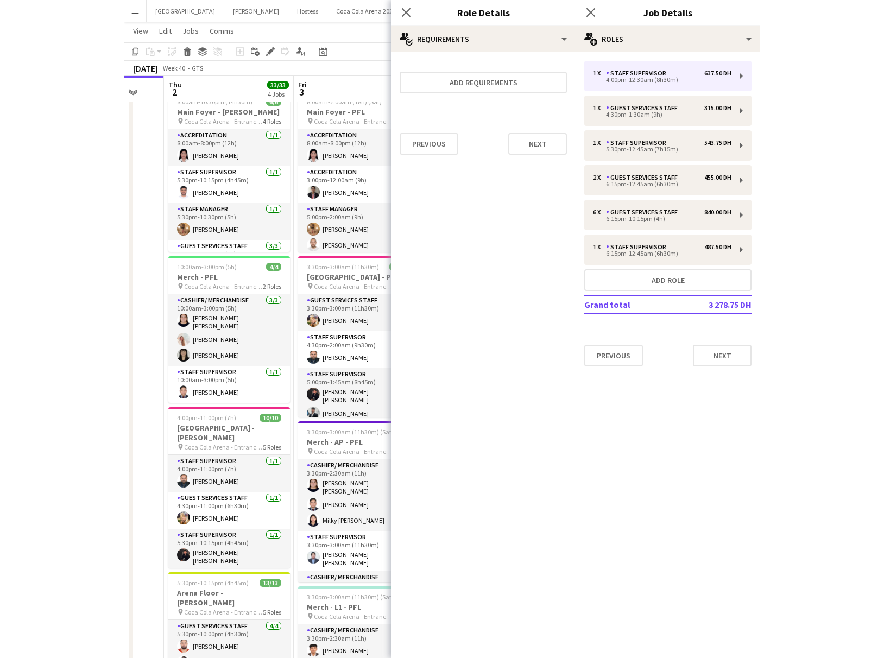
scroll to position [0, 0]
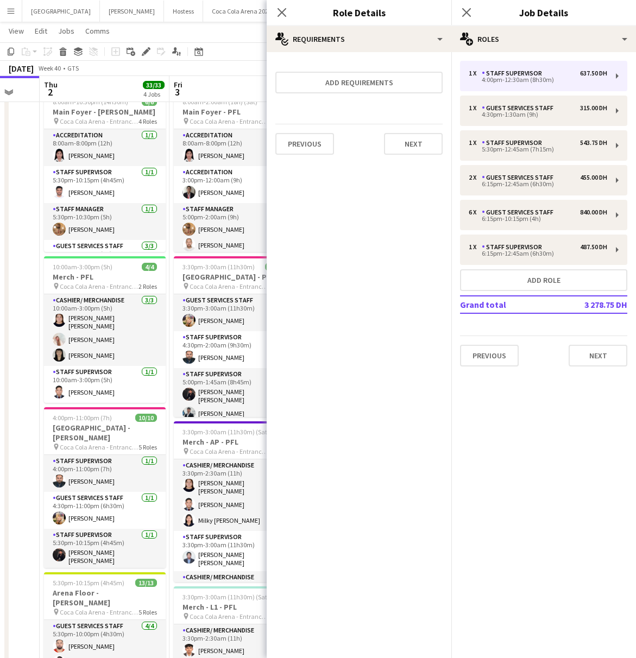
click at [401, 125] on div "Previous Next" at bounding box center [358, 144] width 167 height 40
click at [406, 140] on button "Next" at bounding box center [413, 144] width 59 height 22
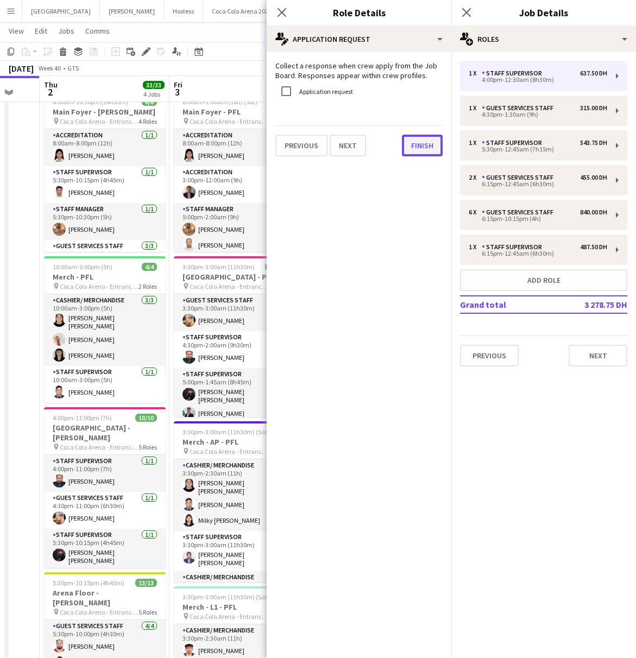
click at [406, 147] on button "Finish" at bounding box center [422, 146] width 41 height 22
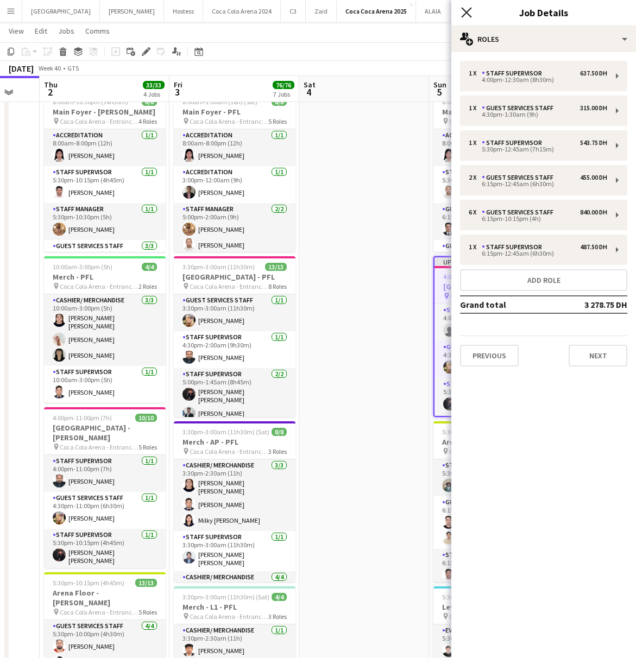
click at [468, 9] on icon "Close pop-in" at bounding box center [466, 12] width 10 height 10
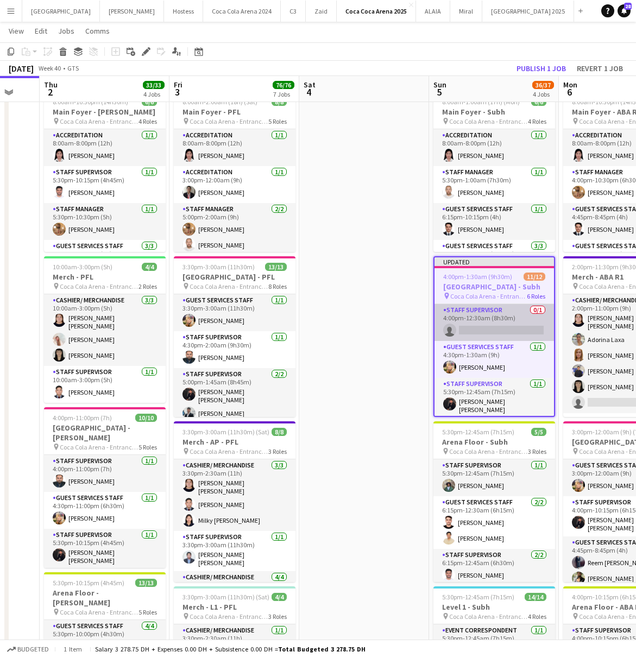
click at [476, 322] on app-card-role "Staff Supervisor 0/1 4:00pm-12:30am (8h30m) single-neutral-actions" at bounding box center [493, 322] width 119 height 37
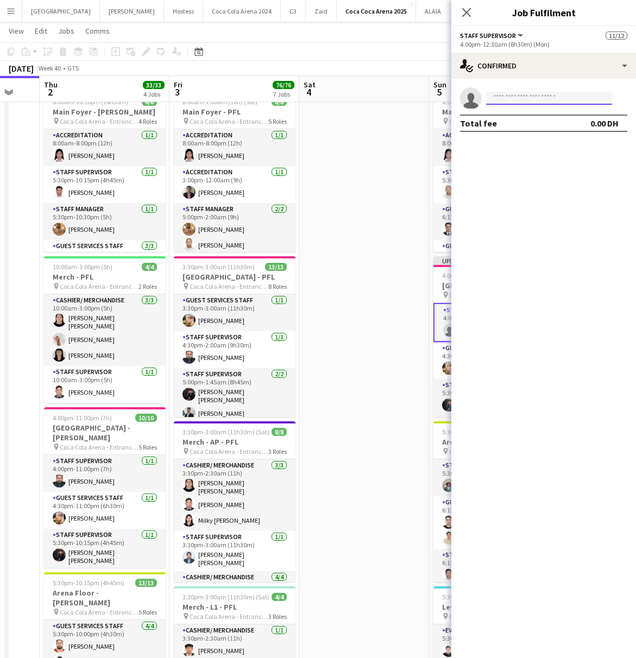
click at [494, 97] on input at bounding box center [549, 98] width 126 height 13
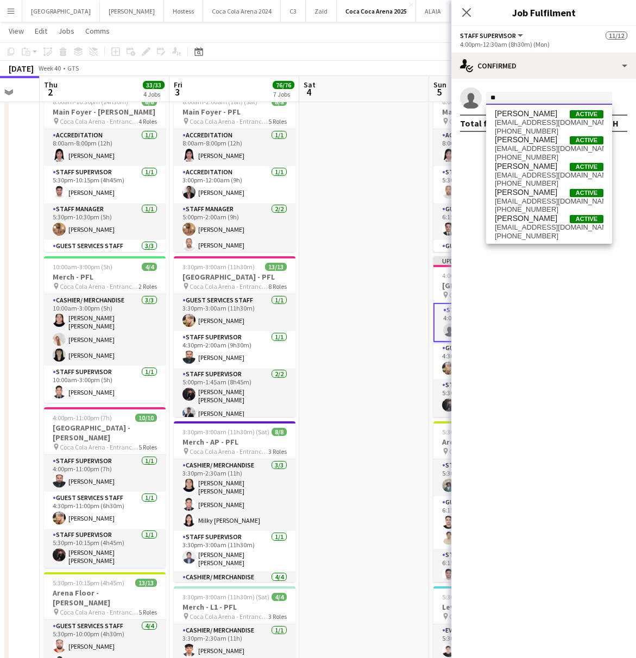
type input "*"
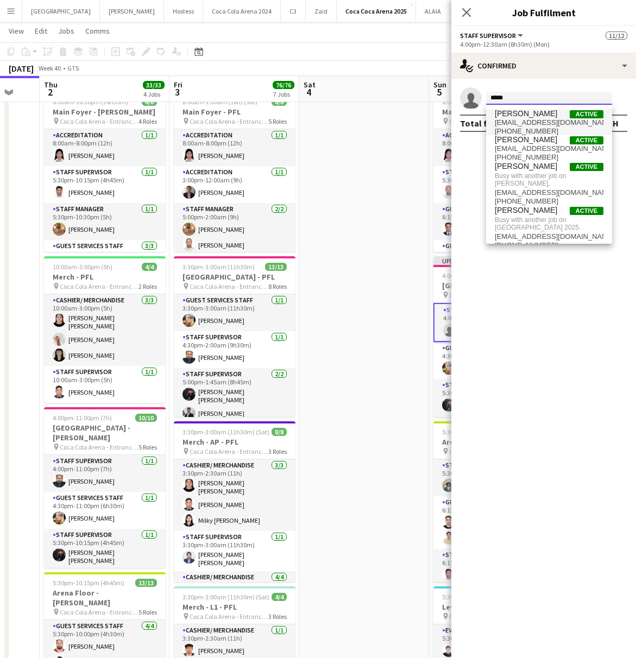
type input "*****"
click at [504, 117] on span "[PERSON_NAME]" at bounding box center [526, 113] width 62 height 9
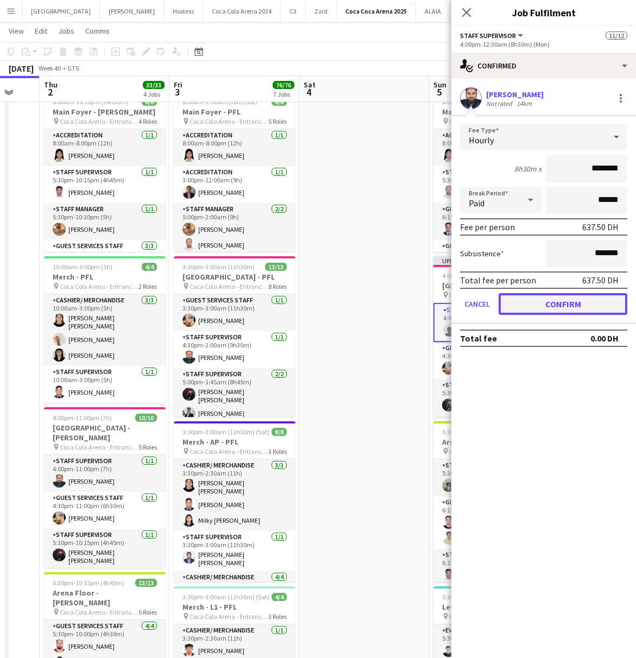
click at [566, 306] on button "Confirm" at bounding box center [562, 304] width 129 height 22
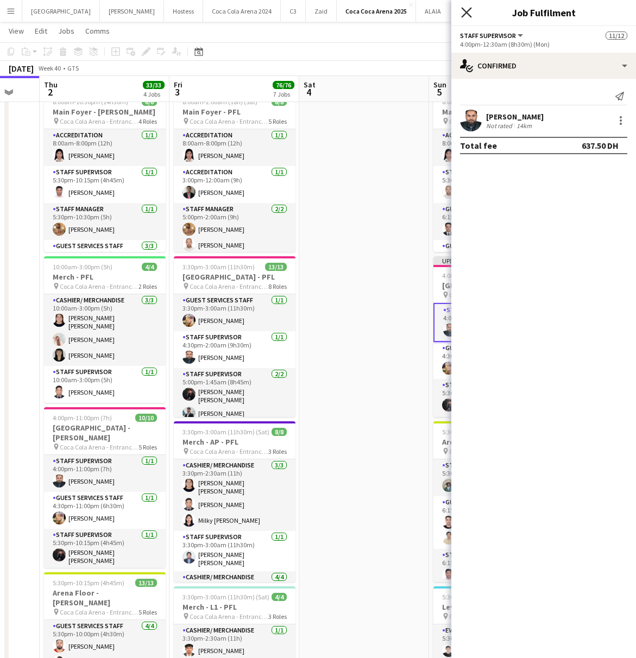
click at [465, 14] on icon at bounding box center [466, 12] width 10 height 10
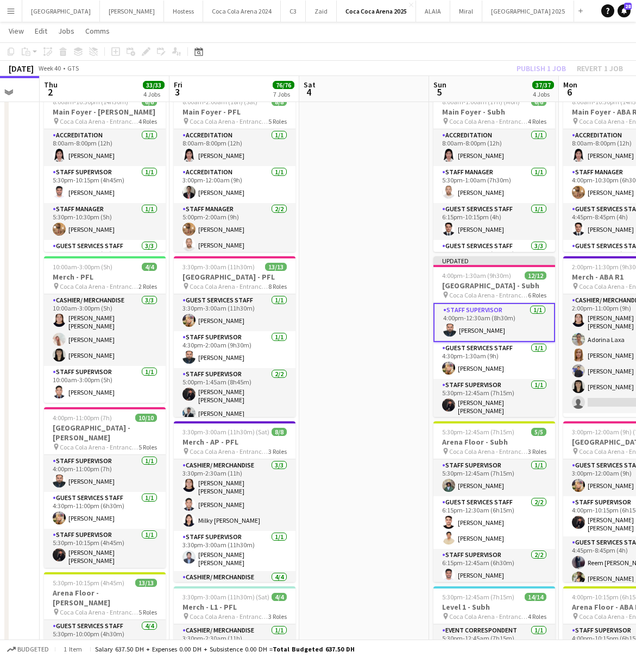
click at [528, 64] on div "Publish 1 job Revert 1 job" at bounding box center [569, 68] width 132 height 14
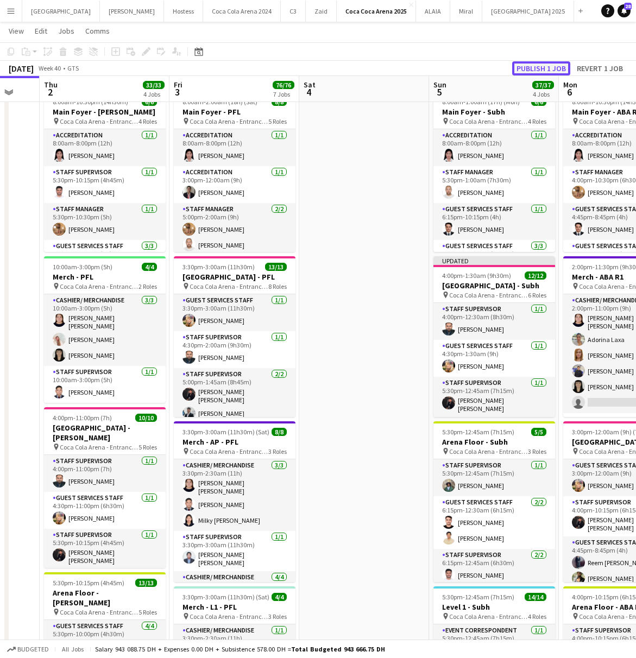
click at [529, 66] on button "Publish 1 job" at bounding box center [541, 68] width 58 height 14
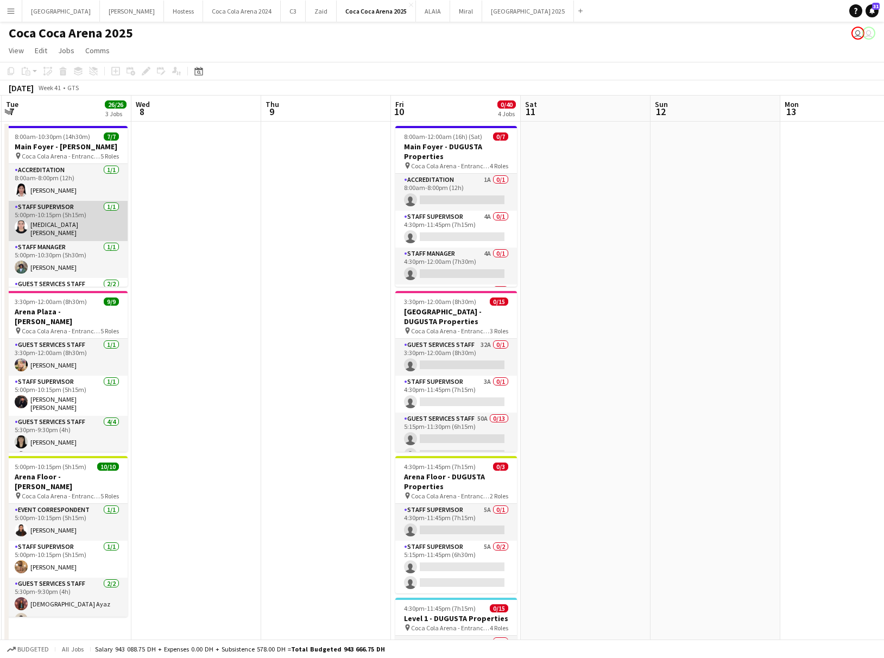
scroll to position [0, 388]
click at [69, 230] on app-card-role "Staff Supervisor [DATE] 5:00pm-10:15pm (5h15m) [MEDICAL_DATA][PERSON_NAME]" at bounding box center [66, 221] width 122 height 40
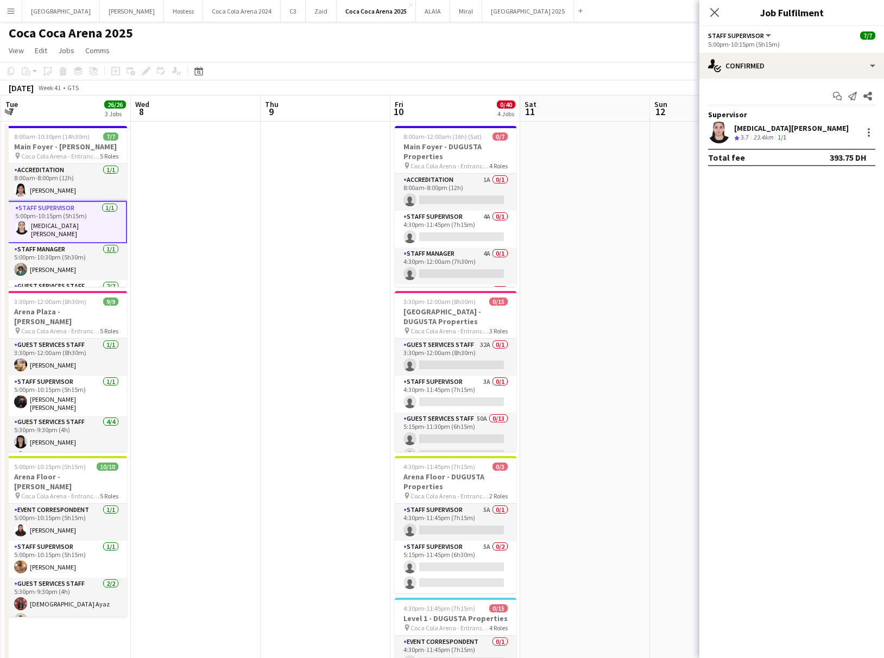
click at [8, 11] on app-icon "Menu" at bounding box center [11, 11] width 9 height 9
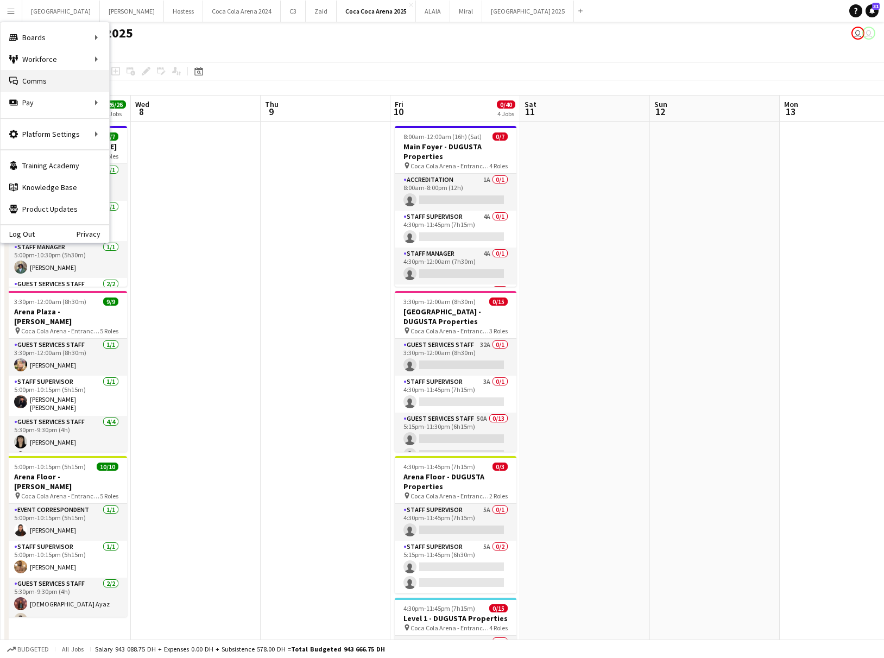
click at [67, 86] on link "Comms Comms" at bounding box center [55, 81] width 109 height 22
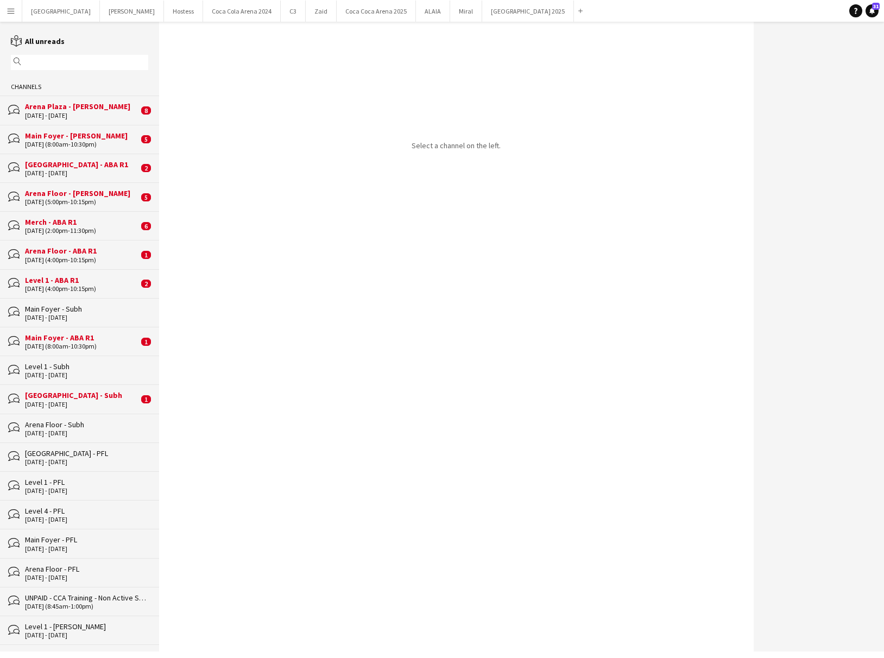
click at [131, 395] on div "[GEOGRAPHIC_DATA] - Subh" at bounding box center [81, 395] width 113 height 10
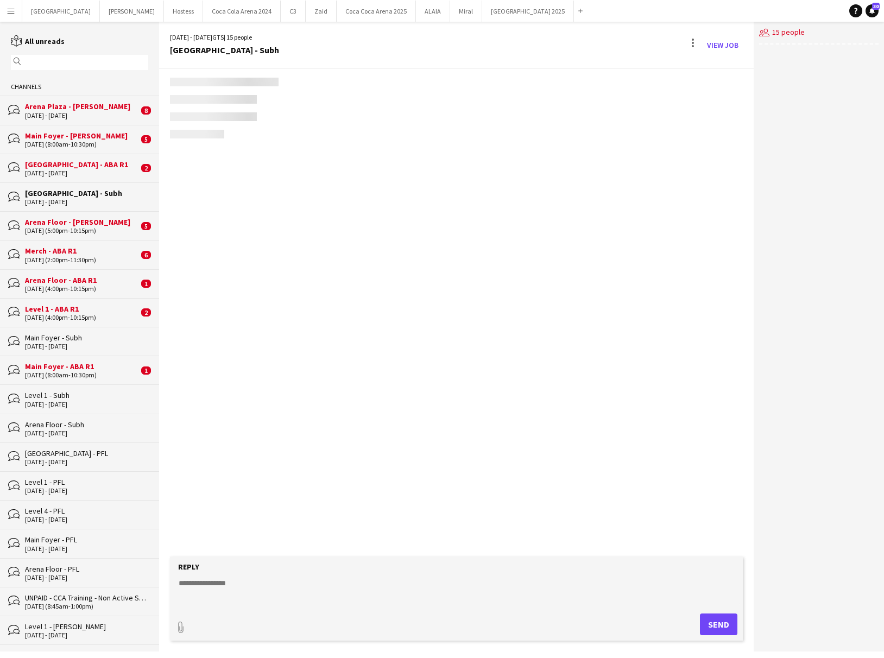
scroll to position [129, 0]
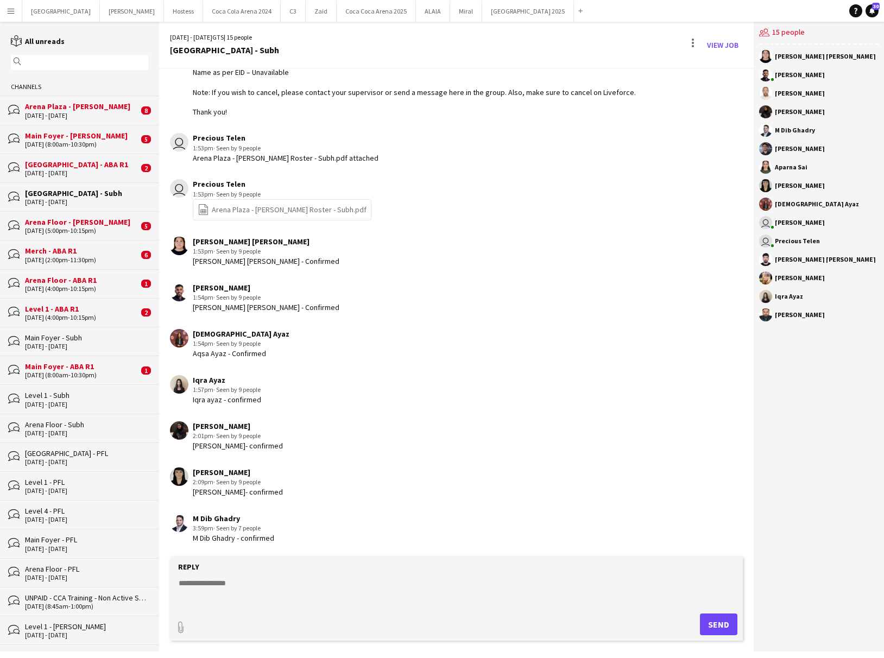
click at [91, 399] on div "Level 1 - Subh" at bounding box center [86, 395] width 123 height 10
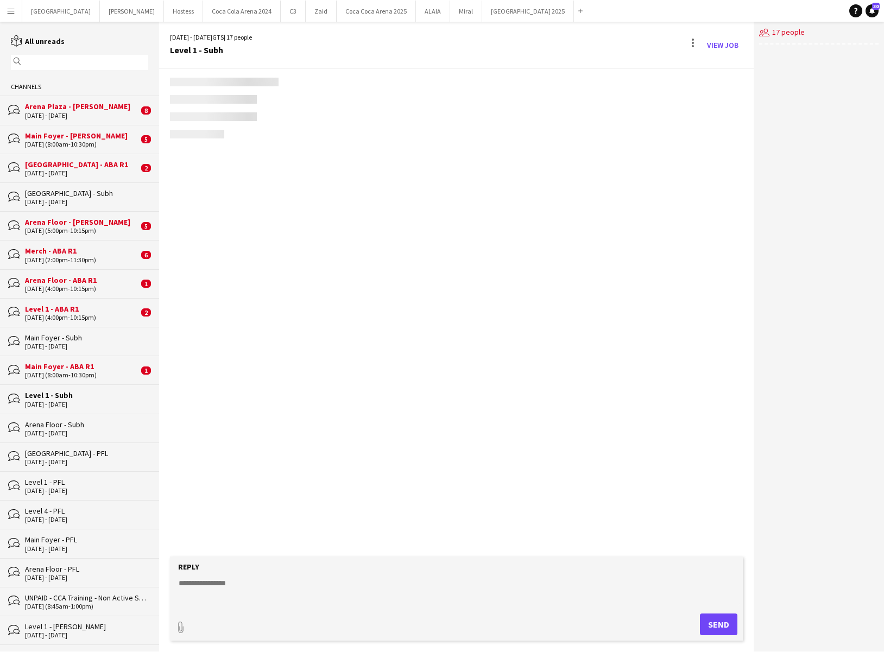
scroll to position [360, 0]
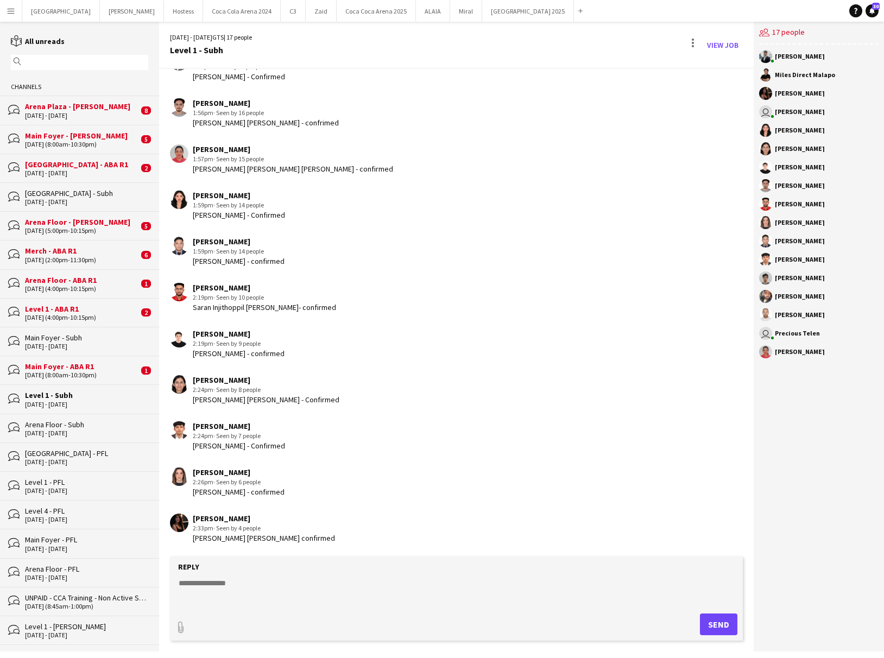
click at [80, 378] on div "[DATE] (8:00am-10:30pm)" at bounding box center [81, 375] width 113 height 8
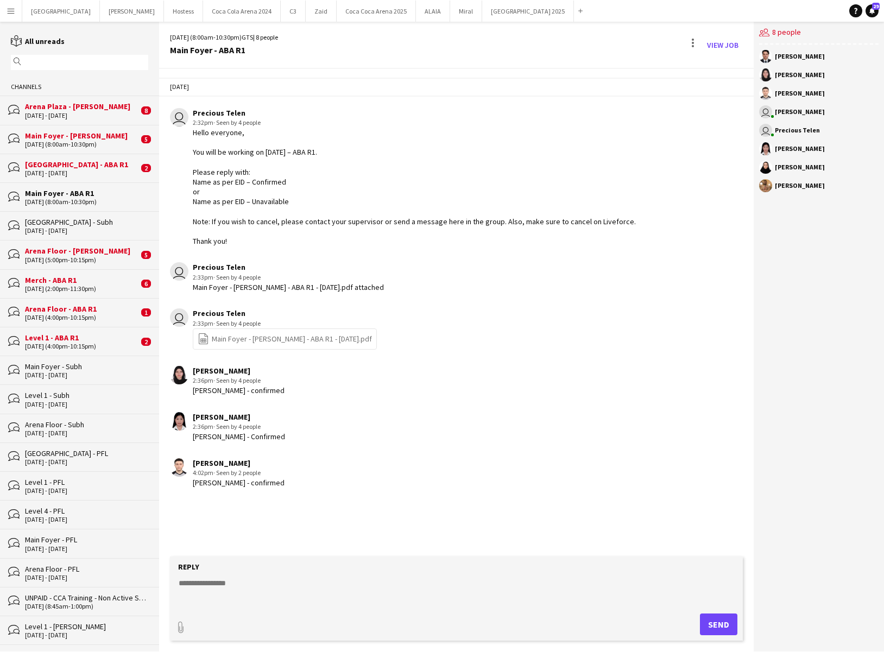
click at [72, 347] on div "[DATE] (4:00pm-10:15pm)" at bounding box center [81, 347] width 113 height 8
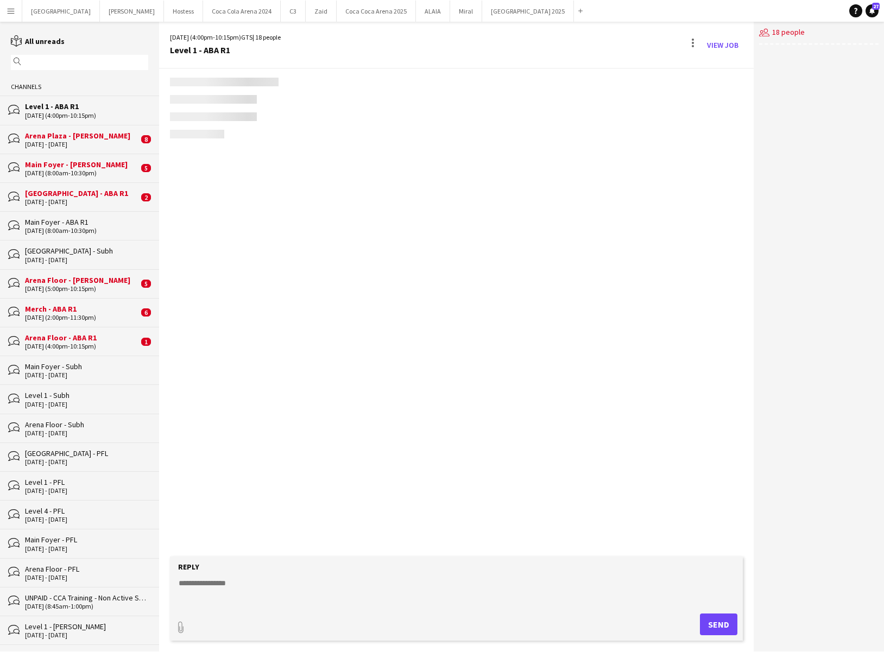
scroll to position [452, 0]
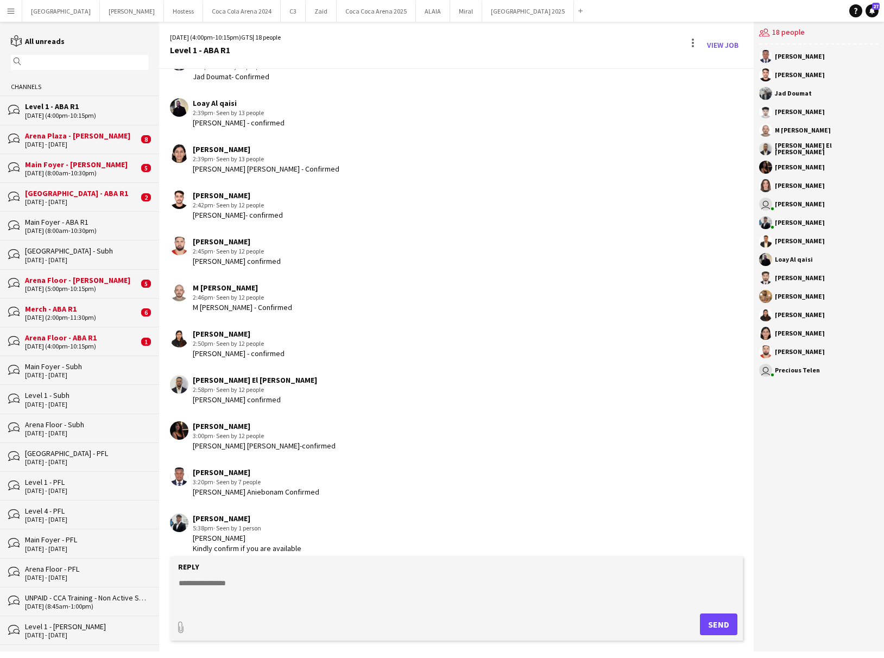
click at [67, 338] on div "Arena Floor - ABA R1" at bounding box center [81, 338] width 113 height 10
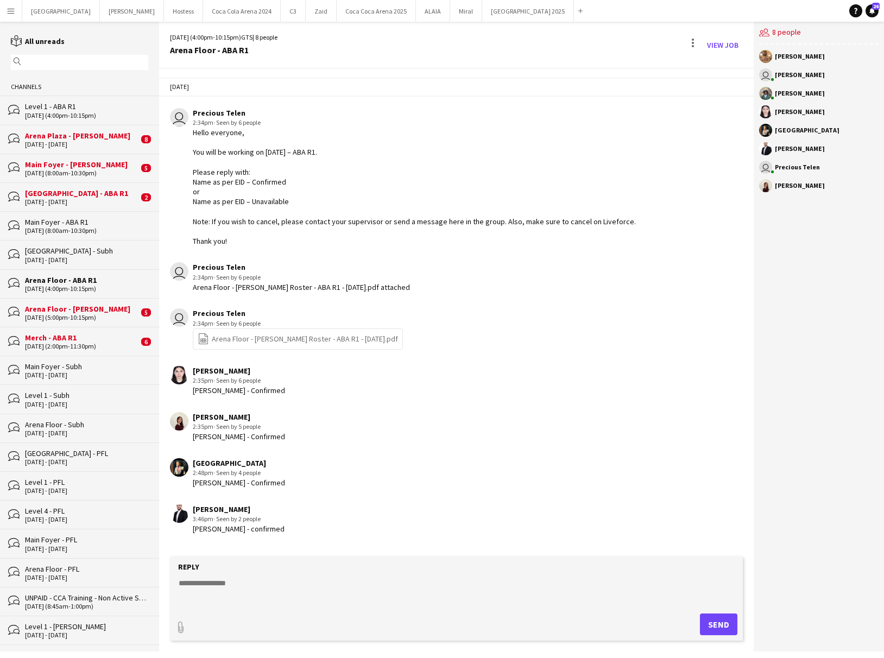
click at [66, 335] on div "Merch - ABA R1" at bounding box center [81, 338] width 113 height 10
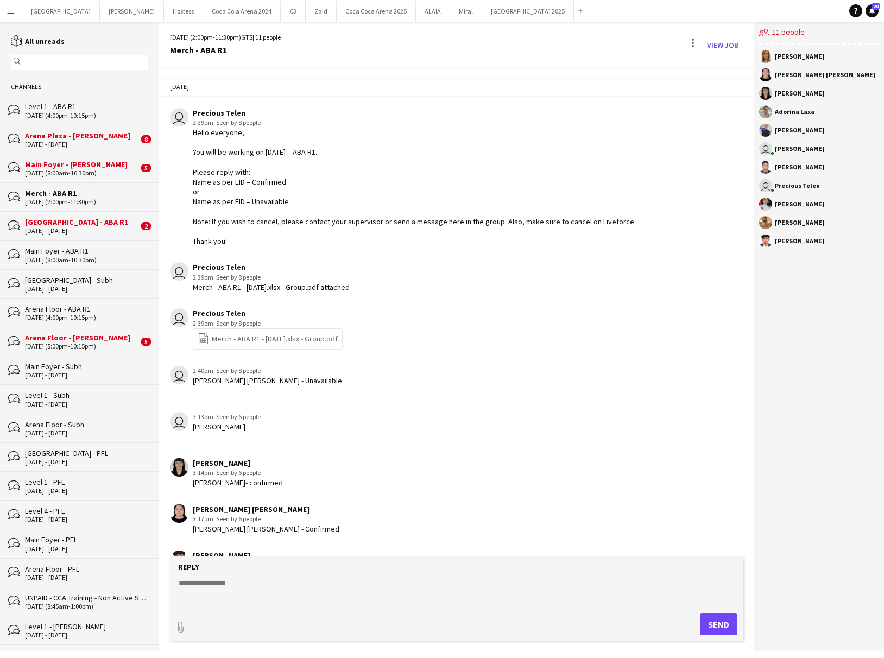
scroll to position [129, 0]
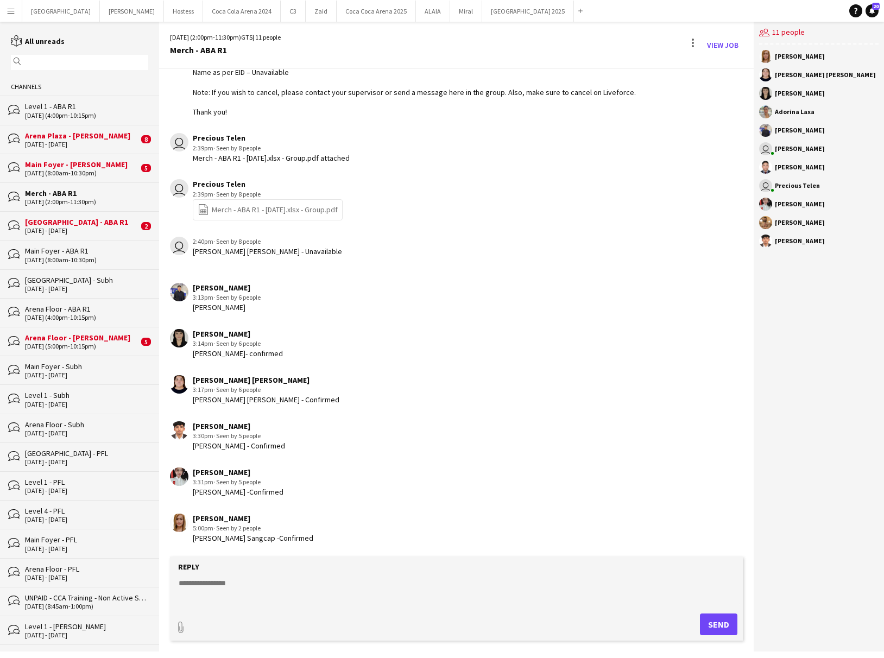
click at [65, 335] on div "Arena Floor - [PERSON_NAME]" at bounding box center [81, 338] width 113 height 10
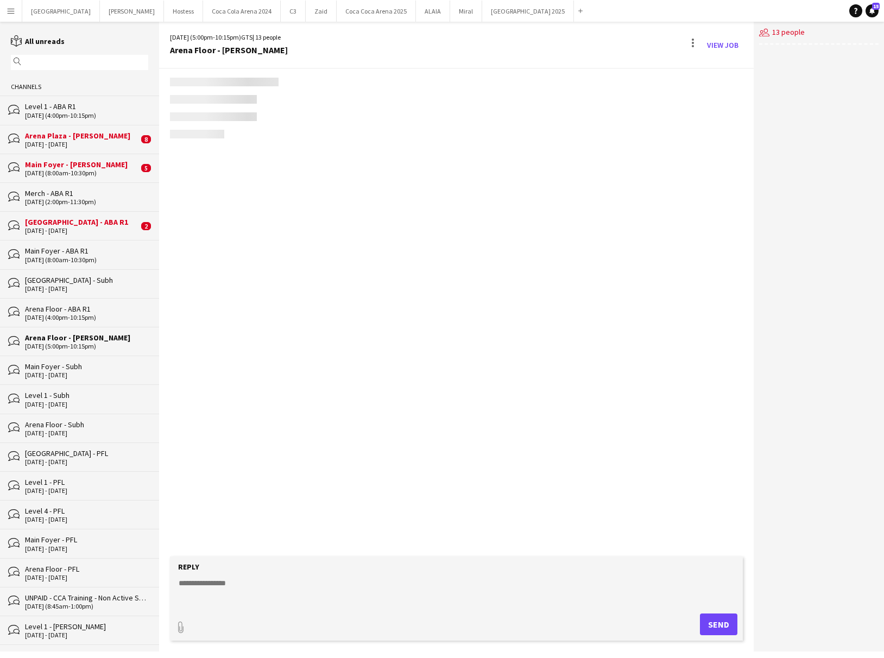
scroll to position [233, 0]
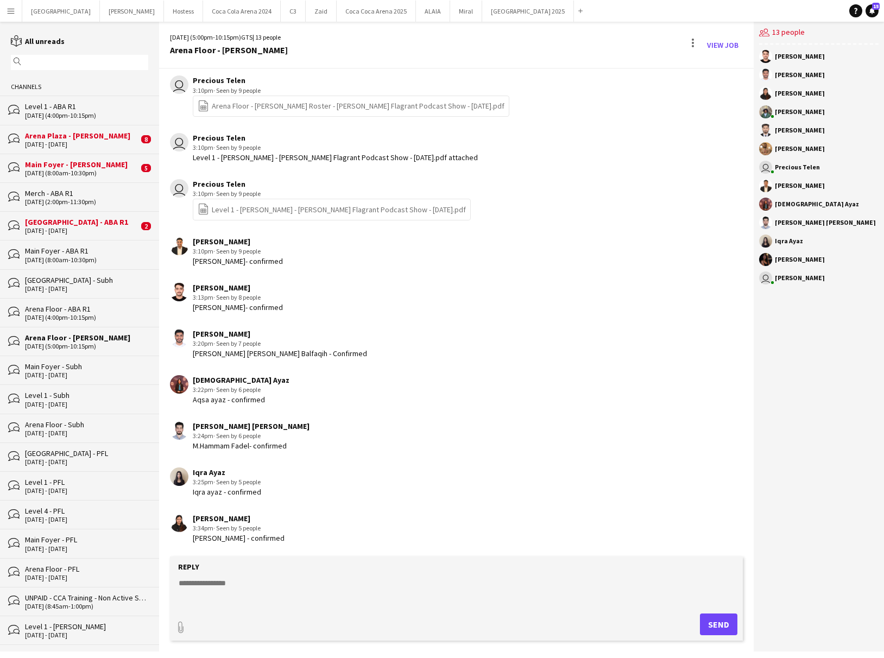
click at [57, 227] on div "[DATE] - [DATE]" at bounding box center [81, 231] width 113 height 8
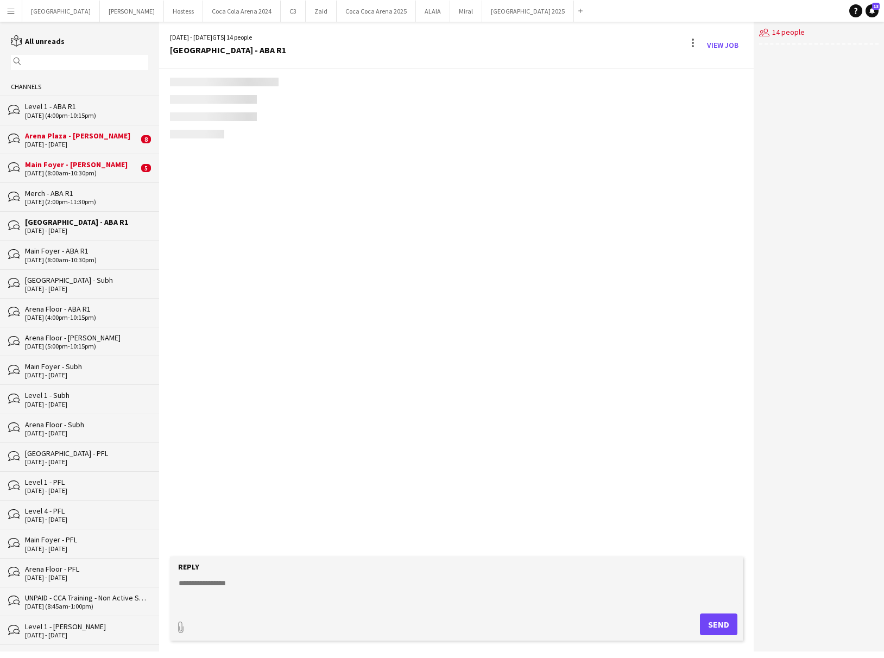
scroll to position [371, 0]
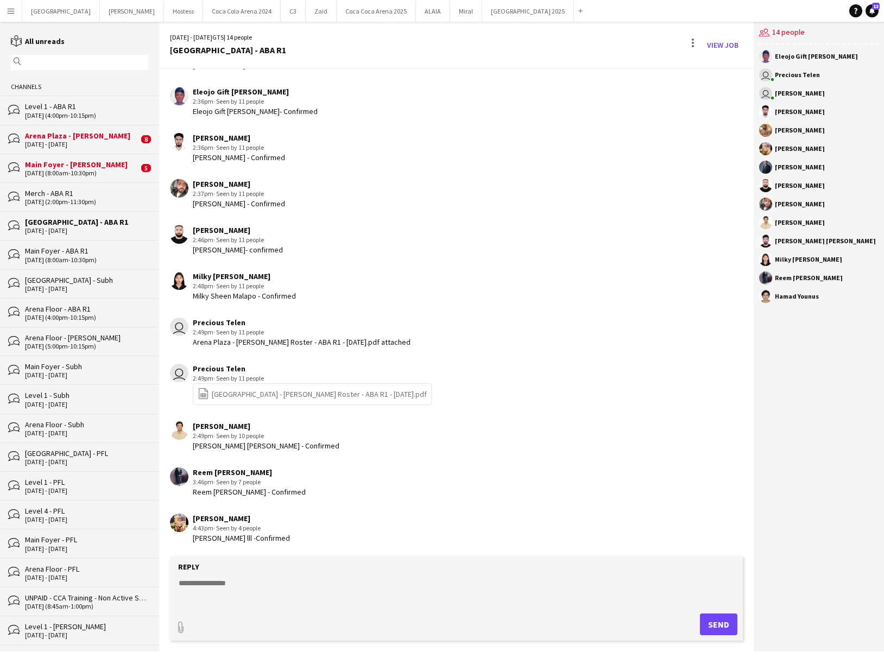
click at [58, 171] on div "[DATE] (8:00am-10:30pm)" at bounding box center [81, 173] width 113 height 8
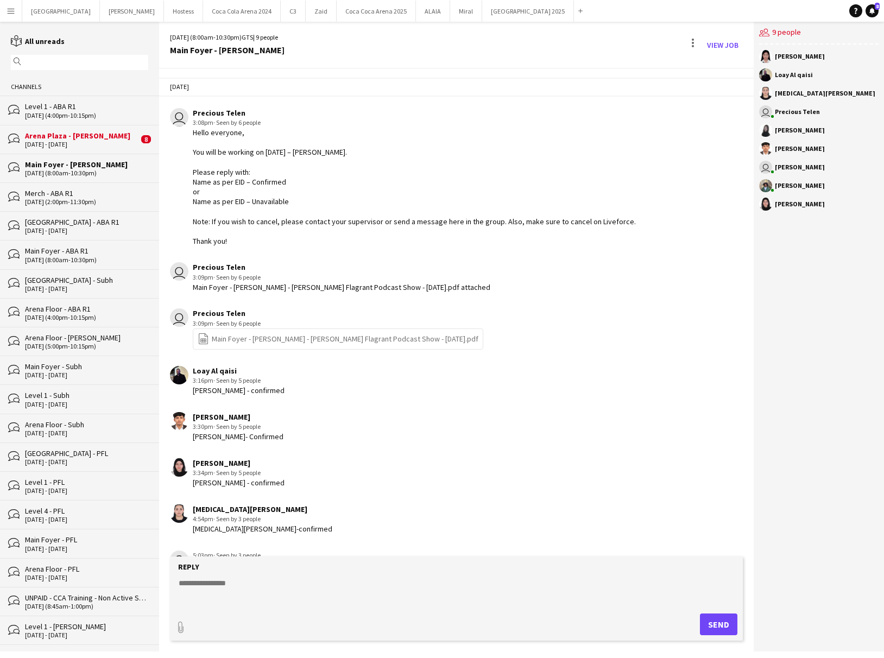
scroll to position [37, 0]
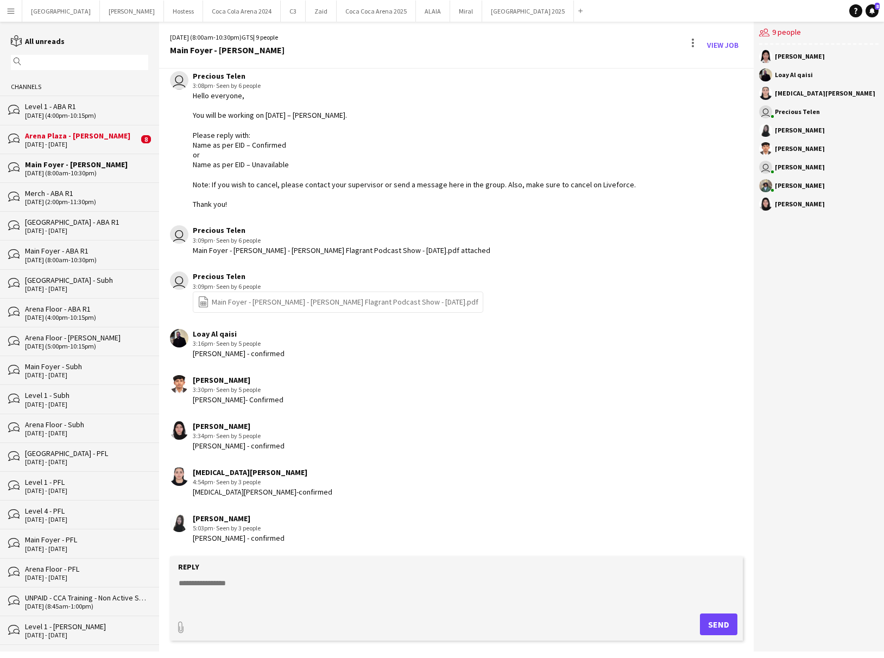
click at [55, 145] on div "[DATE] - [DATE]" at bounding box center [81, 145] width 113 height 8
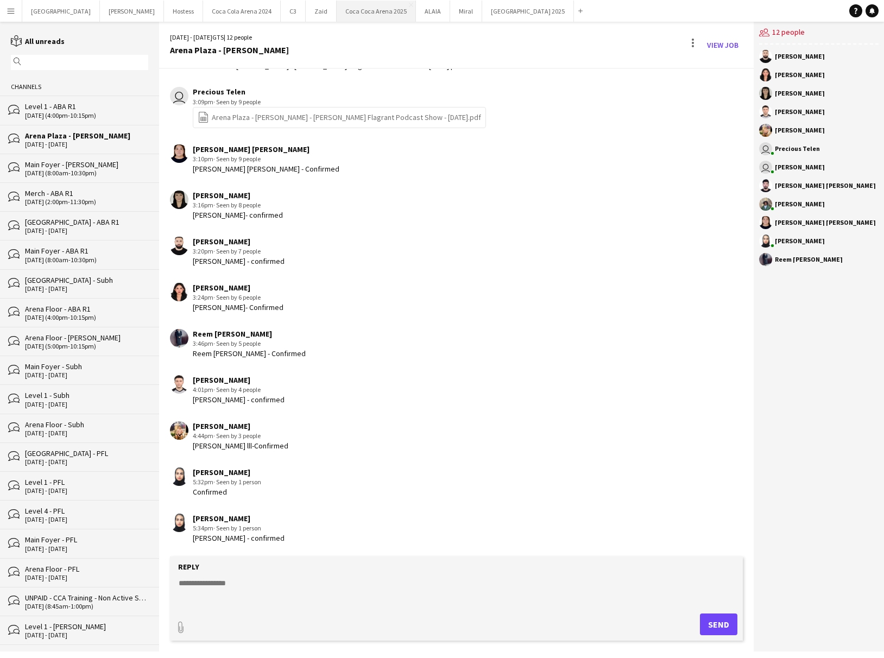
click at [337, 16] on button "[GEOGRAPHIC_DATA] 2025 Close" at bounding box center [376, 11] width 79 height 21
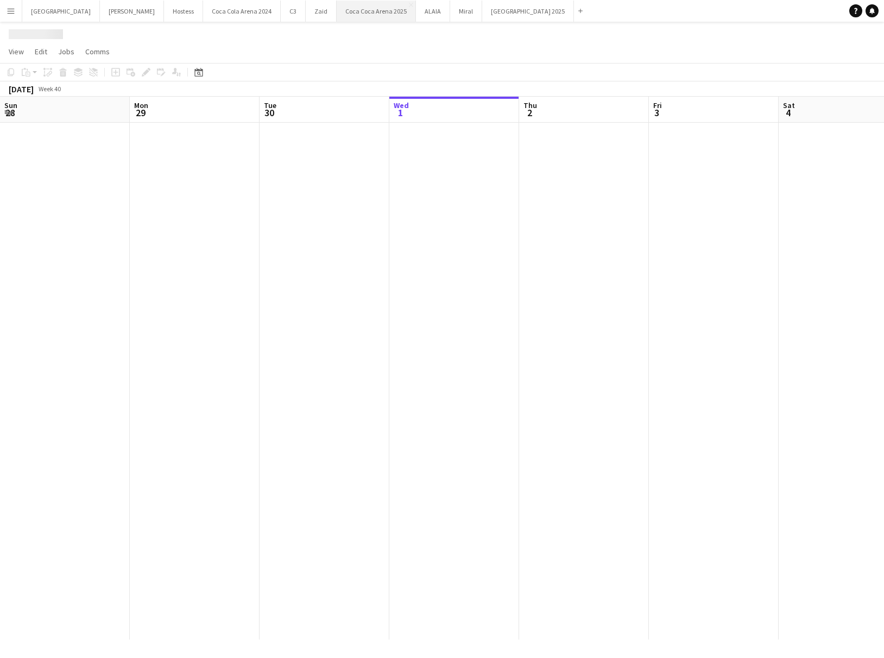
scroll to position [0, 260]
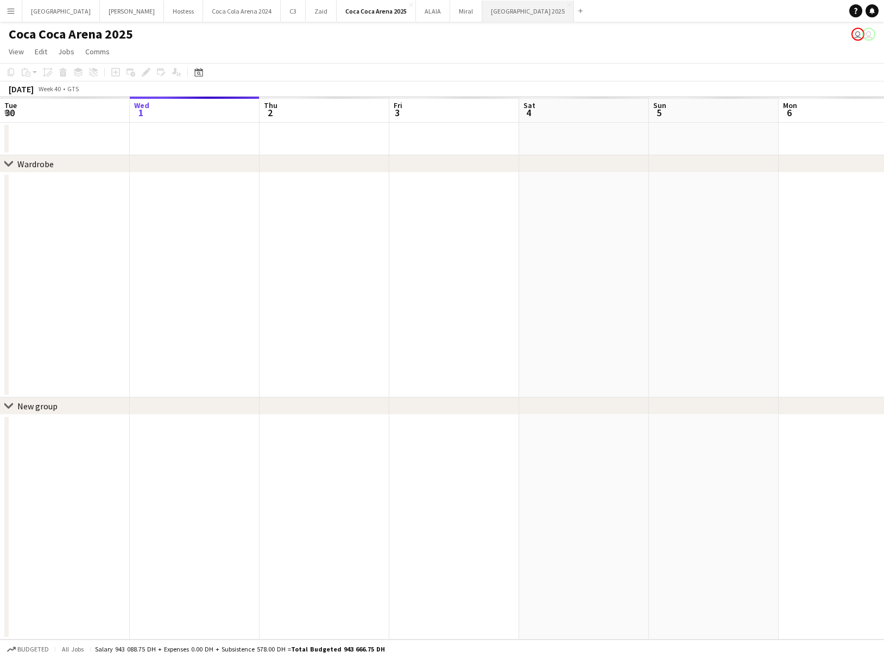
click at [482, 10] on button "[GEOGRAPHIC_DATA] 2025 Close" at bounding box center [528, 11] width 92 height 21
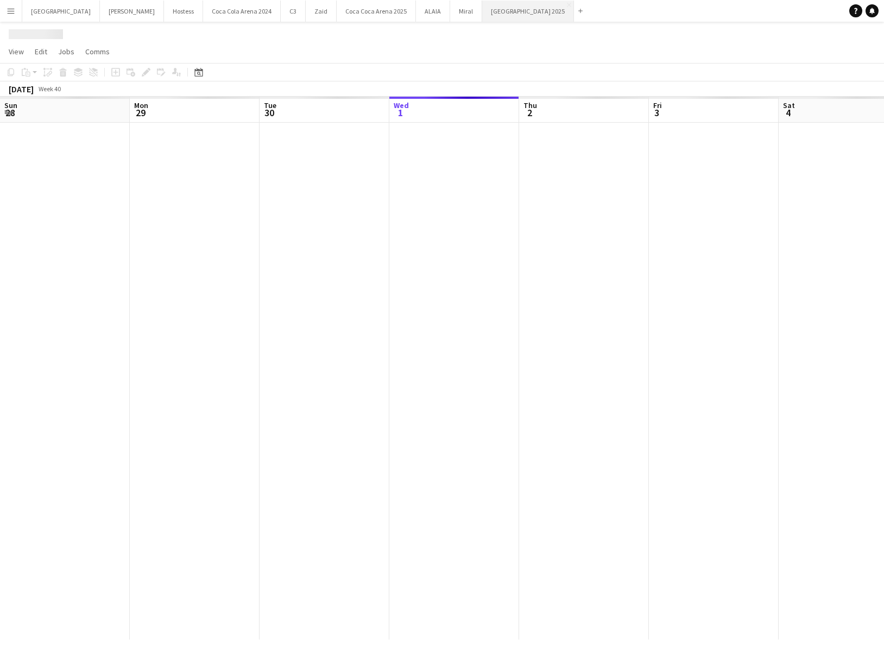
scroll to position [0, 260]
